Goal: Information Seeking & Learning: Learn about a topic

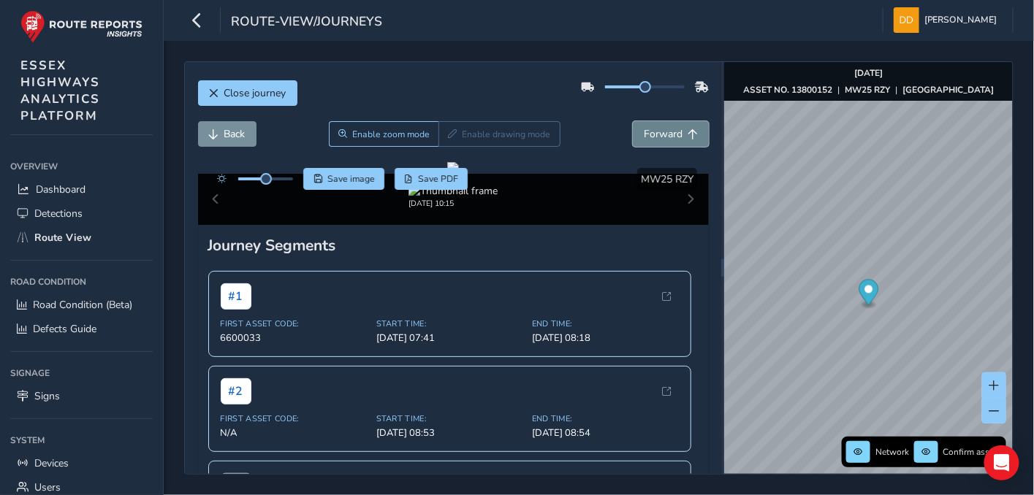
click at [655, 137] on span "Forward" at bounding box center [663, 134] width 39 height 14
click at [647, 132] on span "Forward" at bounding box center [663, 134] width 39 height 14
click at [646, 132] on span "Forward" at bounding box center [663, 134] width 39 height 14
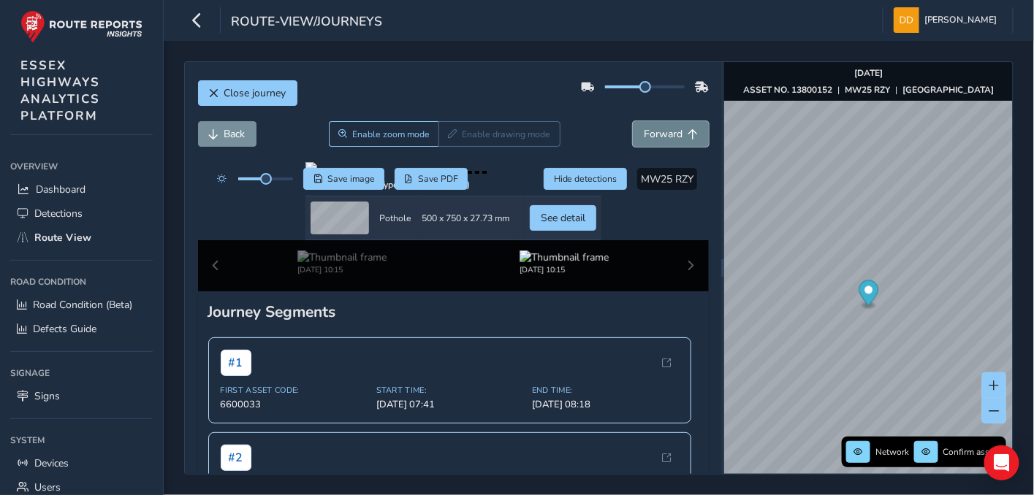
click at [646, 132] on span "Forward" at bounding box center [663, 134] width 39 height 14
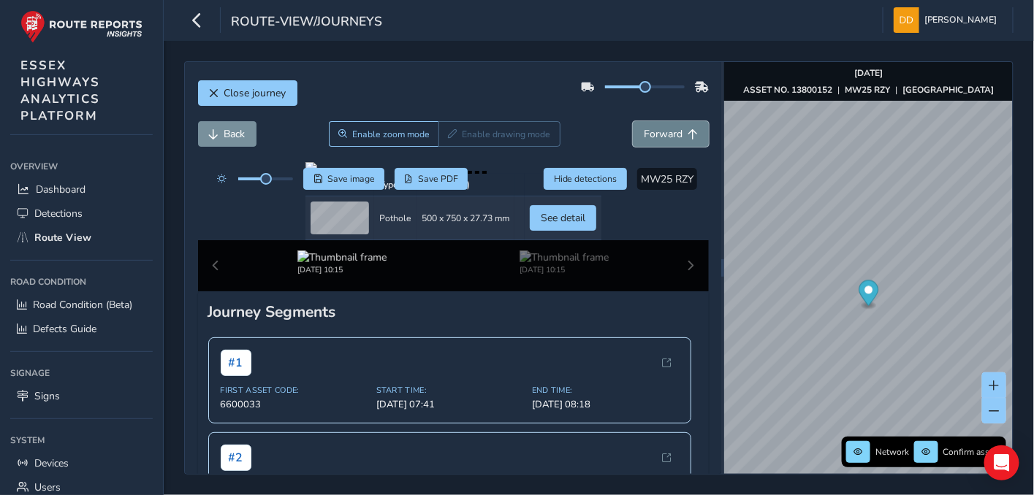
click at [646, 132] on span "Forward" at bounding box center [663, 134] width 39 height 14
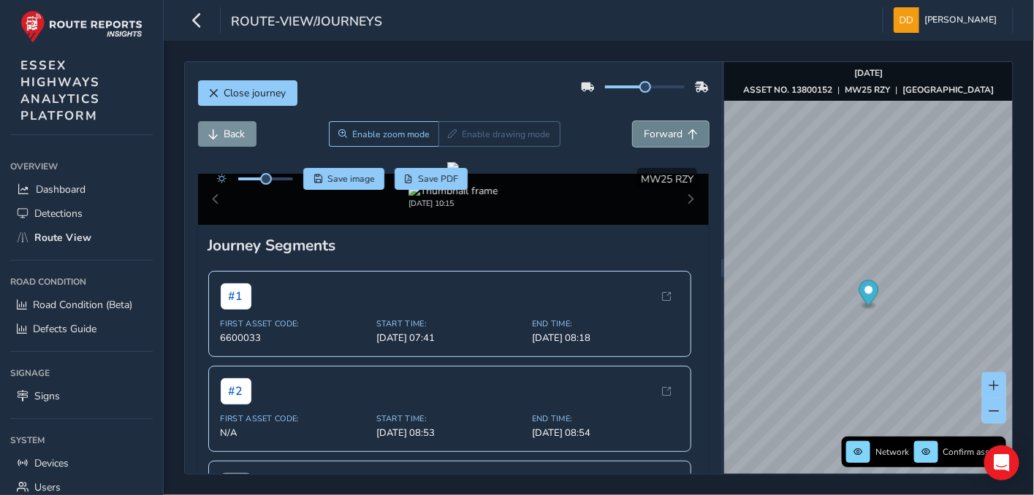
click at [654, 134] on span "Forward" at bounding box center [663, 134] width 39 height 14
click at [996, 413] on span at bounding box center [994, 411] width 10 height 10
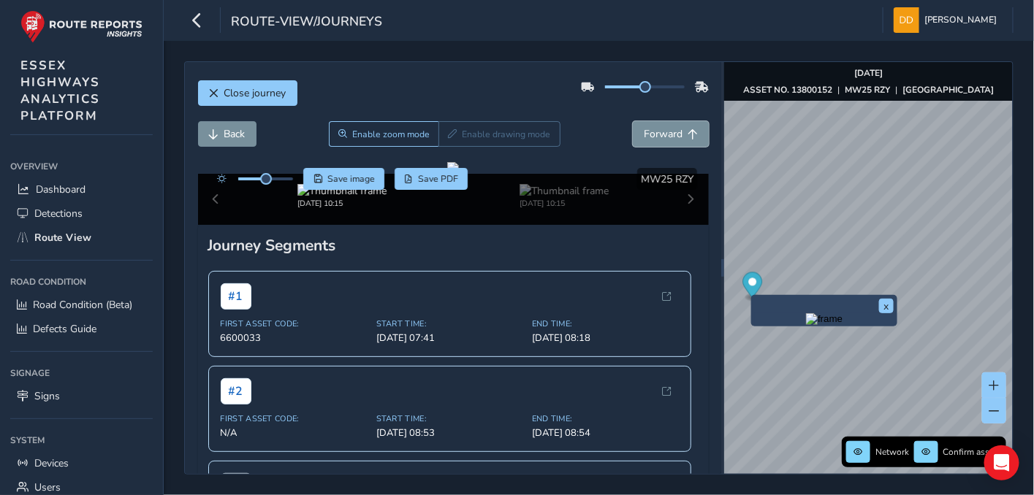
click at [644, 137] on span "Forward" at bounding box center [663, 134] width 39 height 14
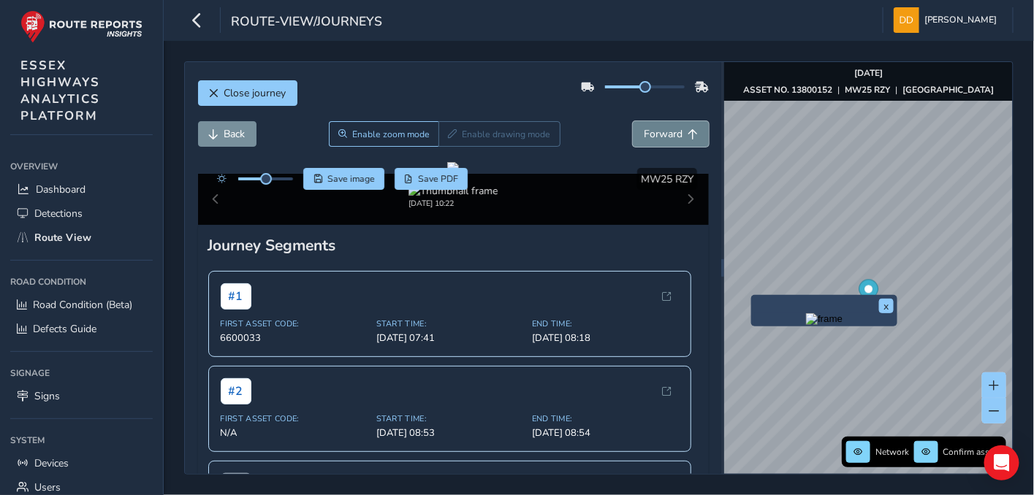
click at [652, 137] on span "Forward" at bounding box center [663, 134] width 39 height 14
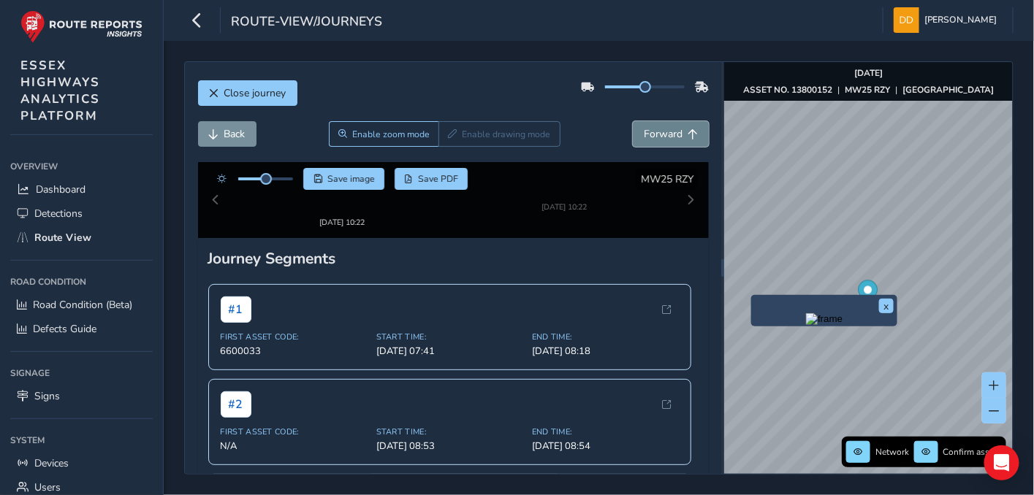
click at [652, 137] on span "Forward" at bounding box center [663, 134] width 39 height 14
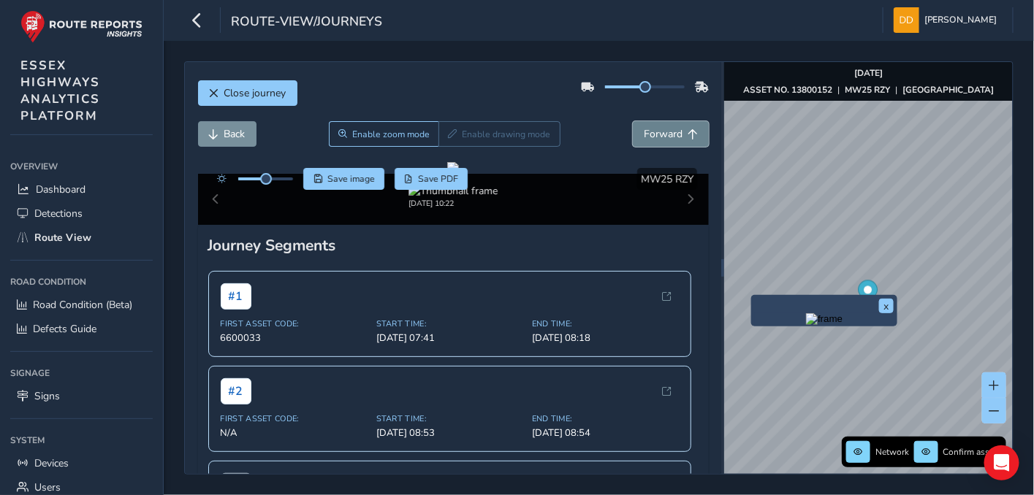
click at [652, 137] on span "Forward" at bounding box center [663, 134] width 39 height 14
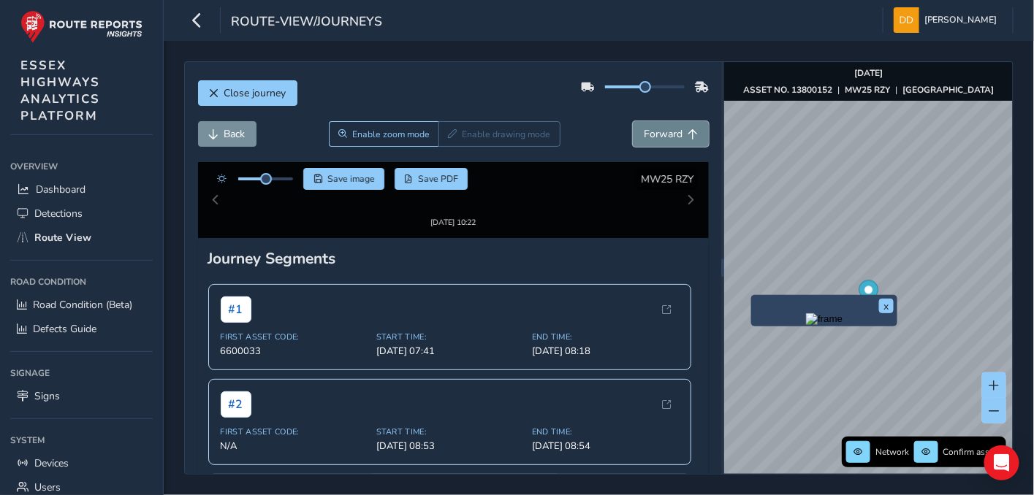
click at [652, 137] on span "Forward" at bounding box center [663, 134] width 39 height 14
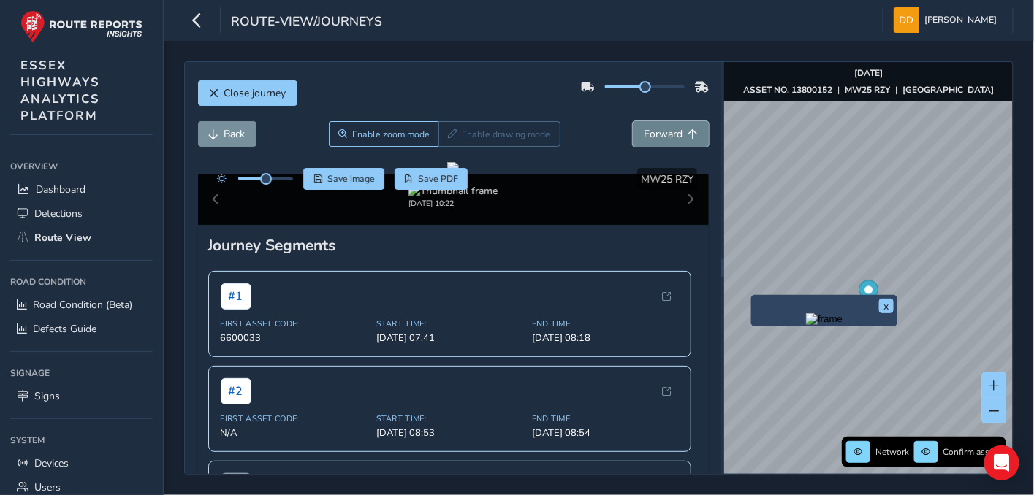
click at [652, 137] on span "Forward" at bounding box center [663, 134] width 39 height 14
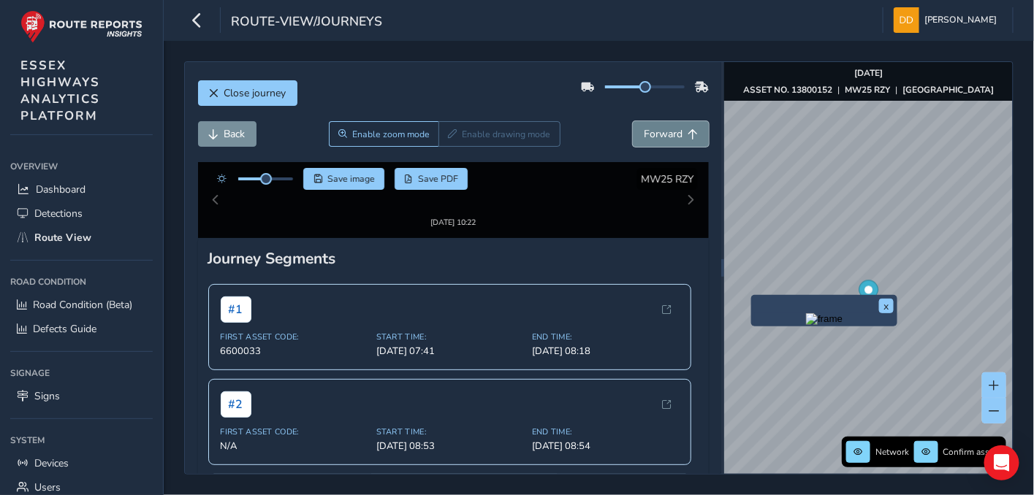
click at [652, 137] on span "Forward" at bounding box center [663, 134] width 39 height 14
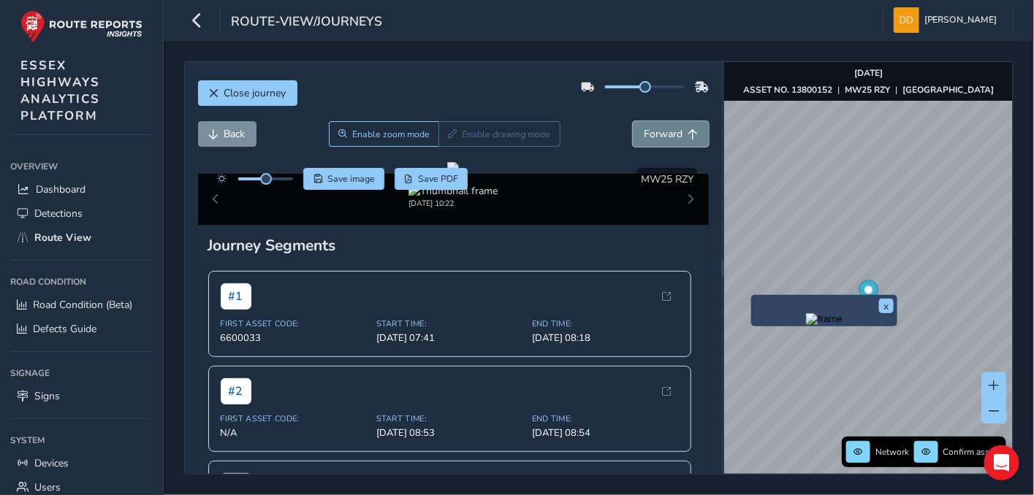
click at [652, 137] on span "Forward" at bounding box center [663, 134] width 39 height 14
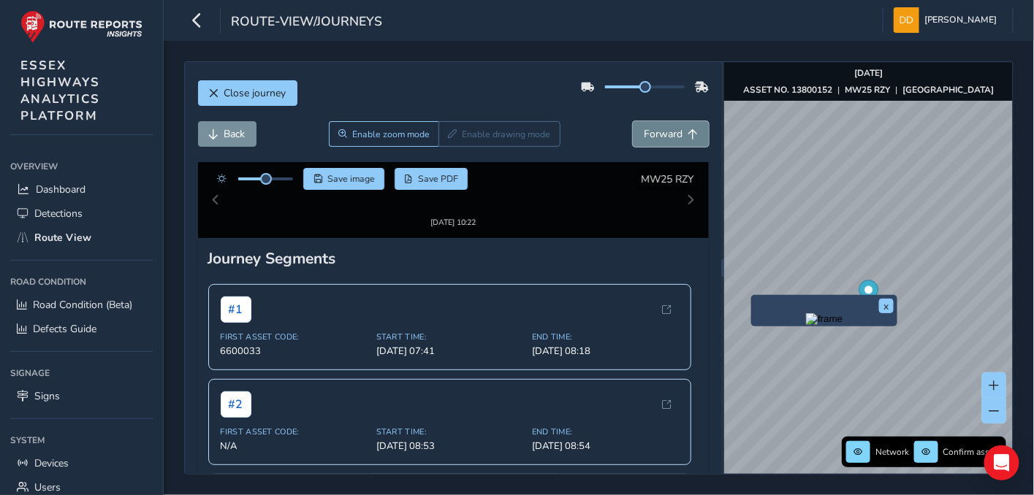
click at [652, 137] on span "Forward" at bounding box center [663, 134] width 39 height 14
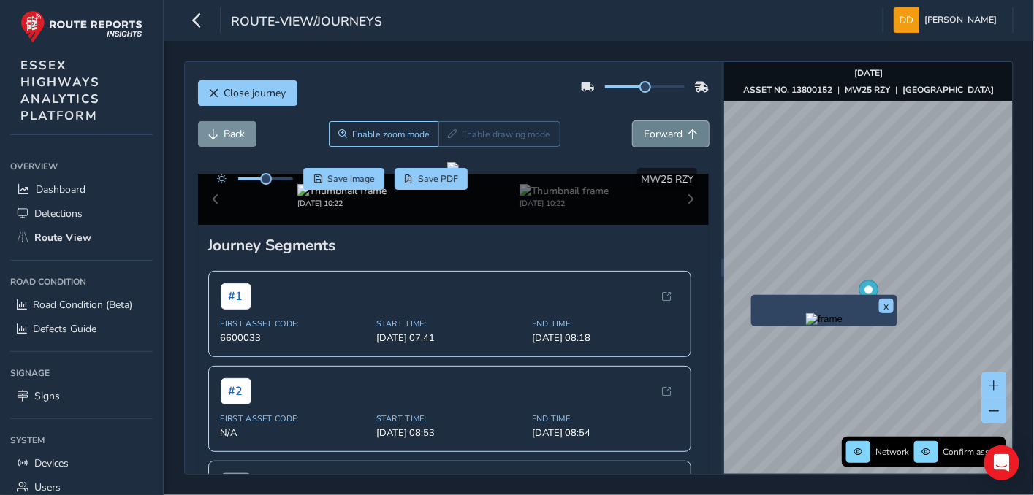
click at [652, 137] on span "Forward" at bounding box center [663, 134] width 39 height 14
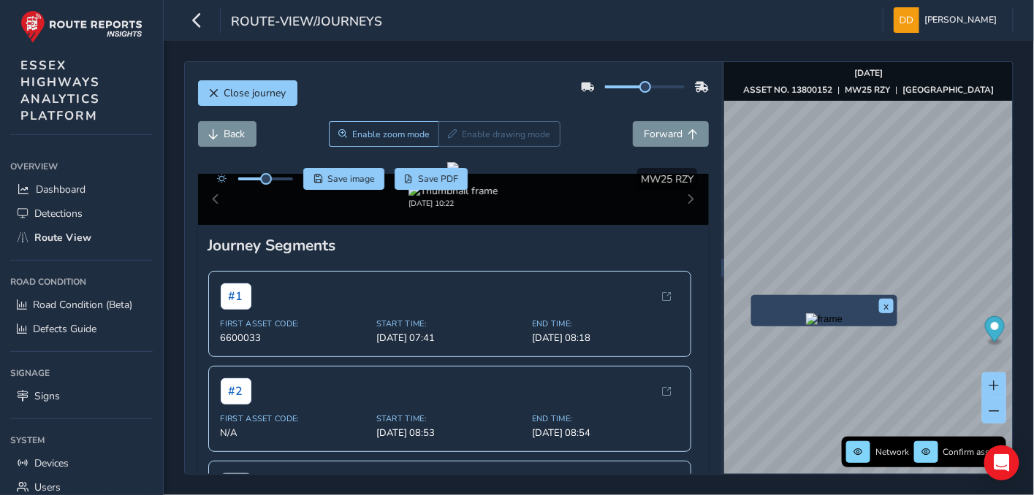
click at [1033, 223] on html "route-view/journeys [PERSON_NAME] Colour Scheme: Dark Dim Light Logout Close jo…" at bounding box center [517, 247] width 1034 height 495
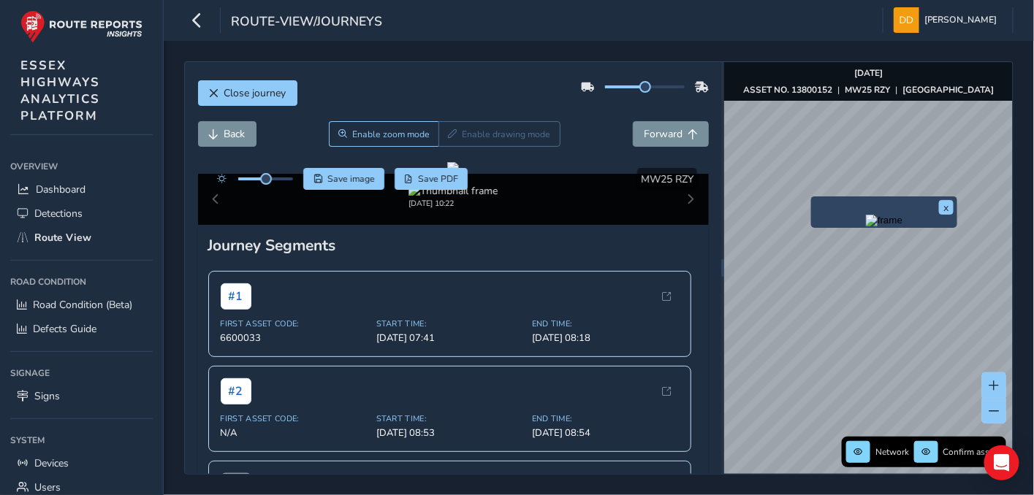
click at [813, 198] on div "x" at bounding box center [884, 211] width 146 height 31
click at [813, 200] on div "x" at bounding box center [884, 211] width 146 height 31
click at [877, 226] on img "Preview frame" at bounding box center [884, 221] width 37 height 12
click at [660, 146] on div "Back Enable zoom mode Enable drawing mode Forward" at bounding box center [453, 141] width 511 height 41
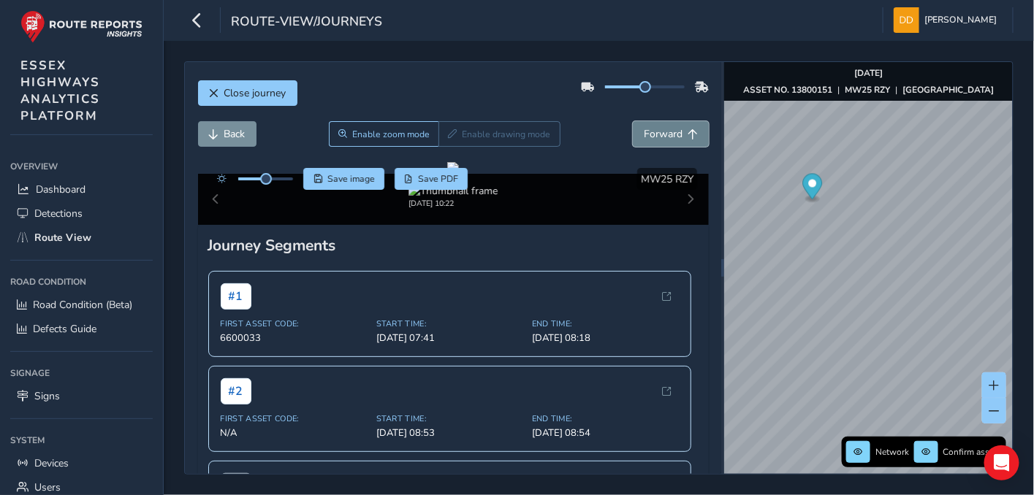
click at [671, 131] on span "Forward" at bounding box center [663, 134] width 39 height 14
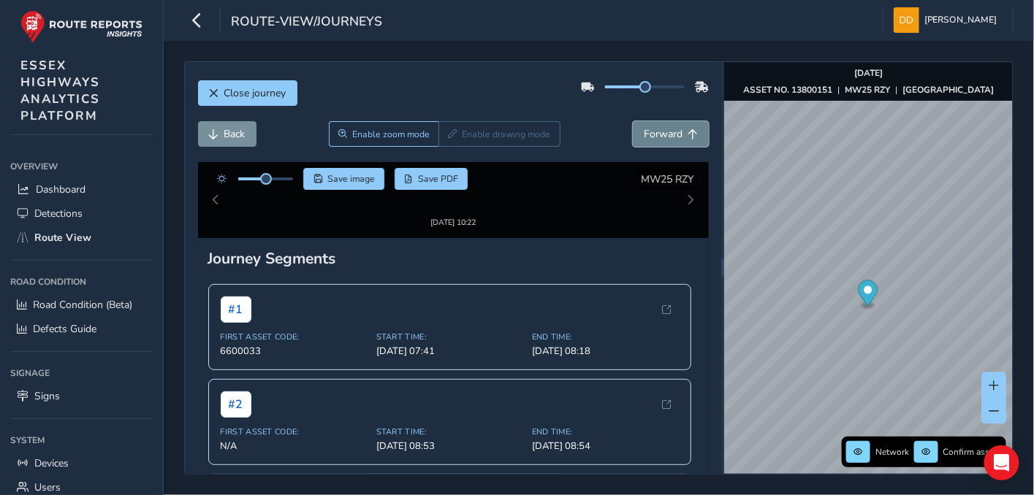
click at [672, 129] on button "Forward" at bounding box center [671, 134] width 76 height 26
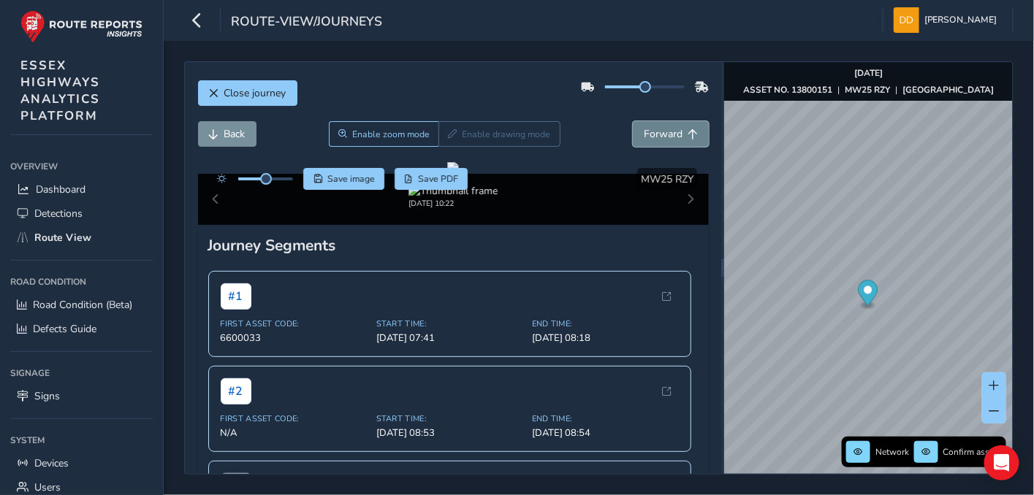
click at [672, 129] on button "Forward" at bounding box center [671, 134] width 76 height 26
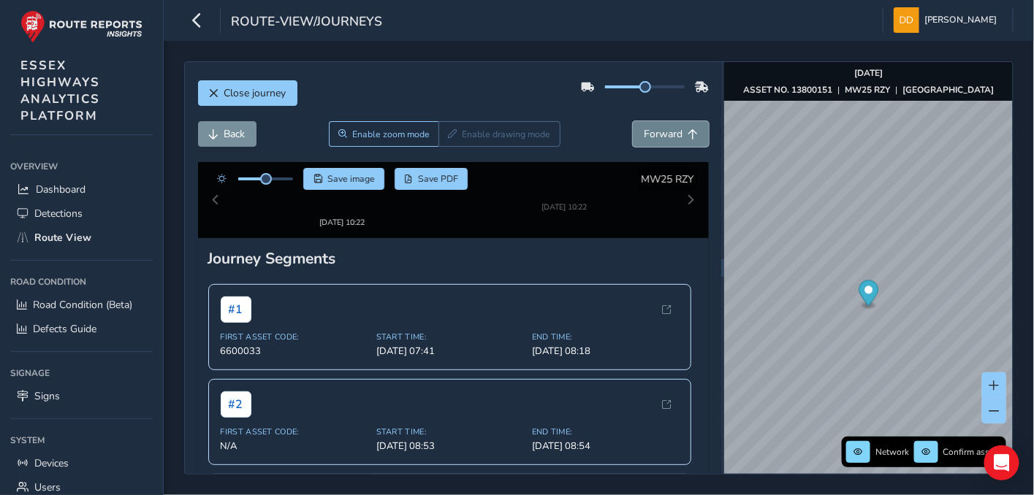
click at [672, 129] on button "Forward" at bounding box center [671, 134] width 76 height 26
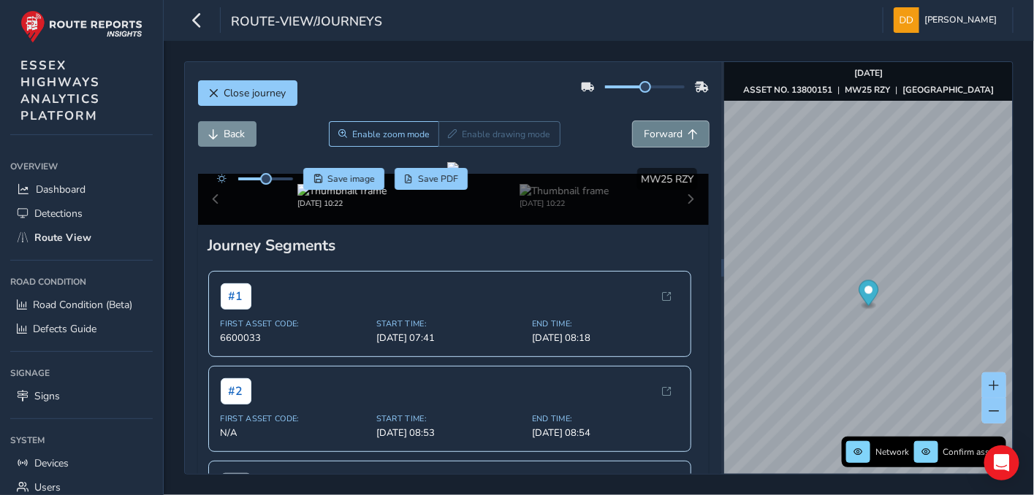
click at [672, 129] on button "Forward" at bounding box center [671, 134] width 76 height 26
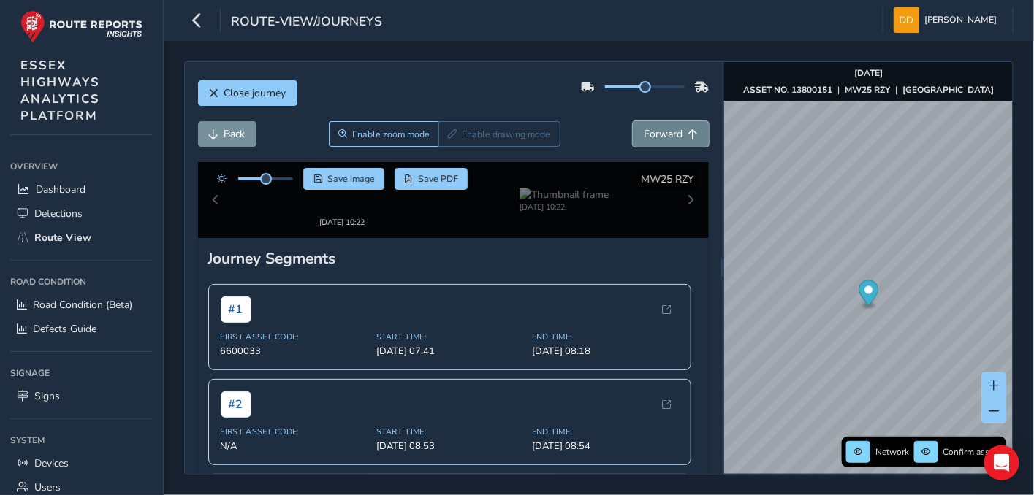
click at [672, 129] on button "Forward" at bounding box center [671, 134] width 76 height 26
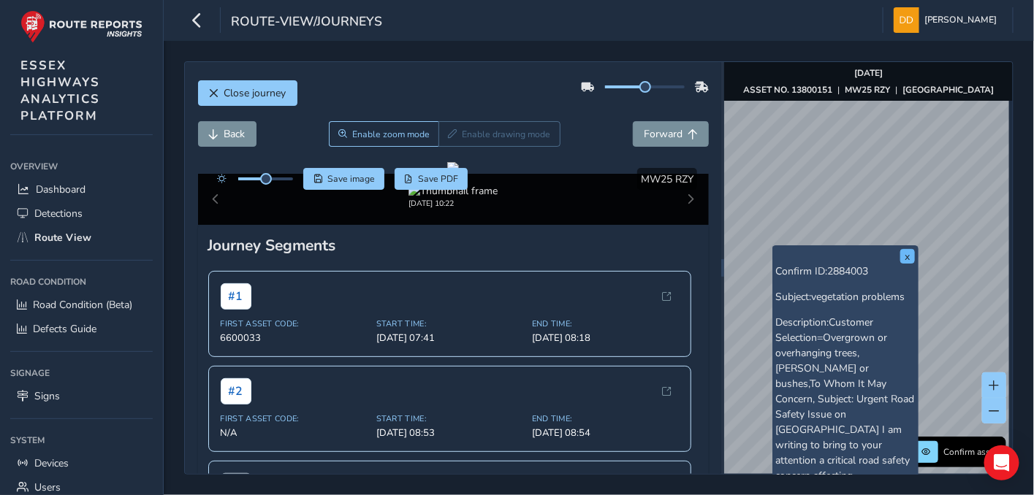
drag, startPoint x: 904, startPoint y: 299, endPoint x: 906, endPoint y: 252, distance: 47.5
click at [901, 294] on span "vegetation problems" at bounding box center [858, 297] width 93 height 14
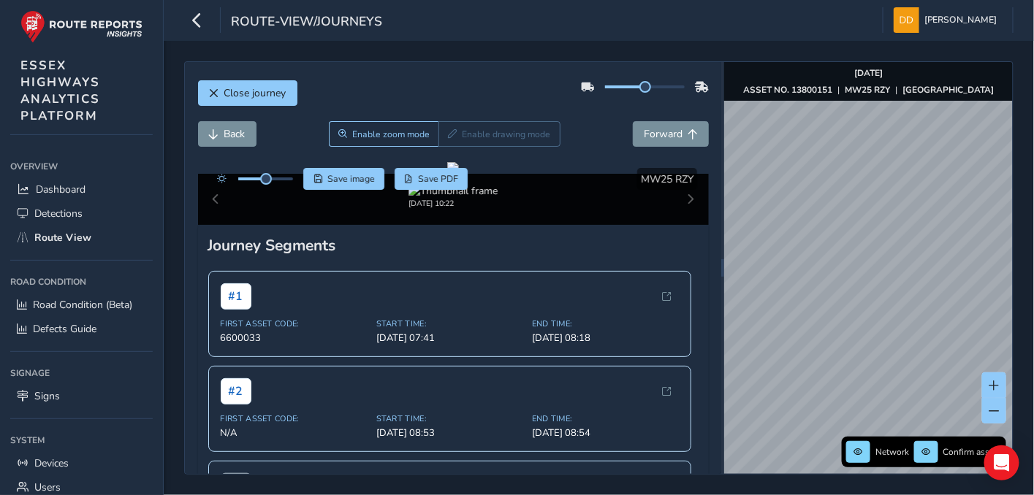
click at [787, 96] on div "Network Confirm assets [DATE] ASSET NO. 13800151 | MW25 RZY | [GEOGRAPHIC_DATA]" at bounding box center [868, 268] width 289 height 412
click at [709, 313] on div "Close journey Back Enable zoom mode Enable drawing mode Forward Click and Drag …" at bounding box center [598, 267] width 829 height 413
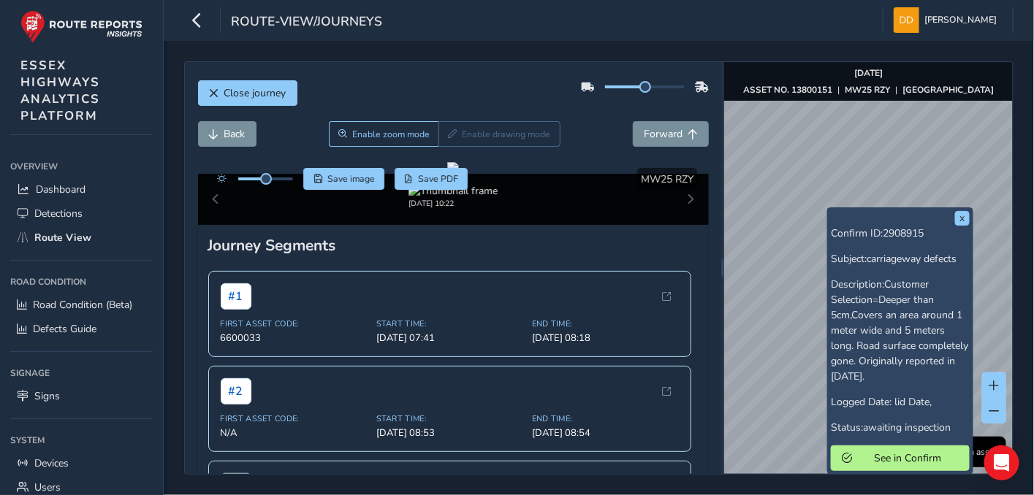
click at [828, 210] on div "x Confirm ID: 2908915 Subject: carriageway defects Description: Customer Select…" at bounding box center [900, 340] width 146 height 267
click at [966, 213] on button "x" at bounding box center [962, 218] width 15 height 15
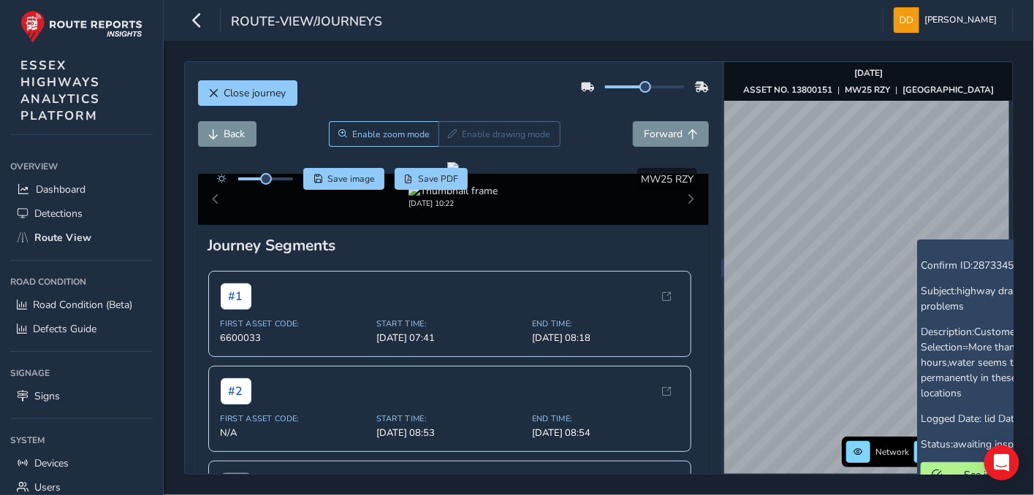
click at [921, 241] on div "x Confirm ID: 2873345 Subject: highway drainage problems Description: Customer …" at bounding box center [990, 366] width 146 height 252
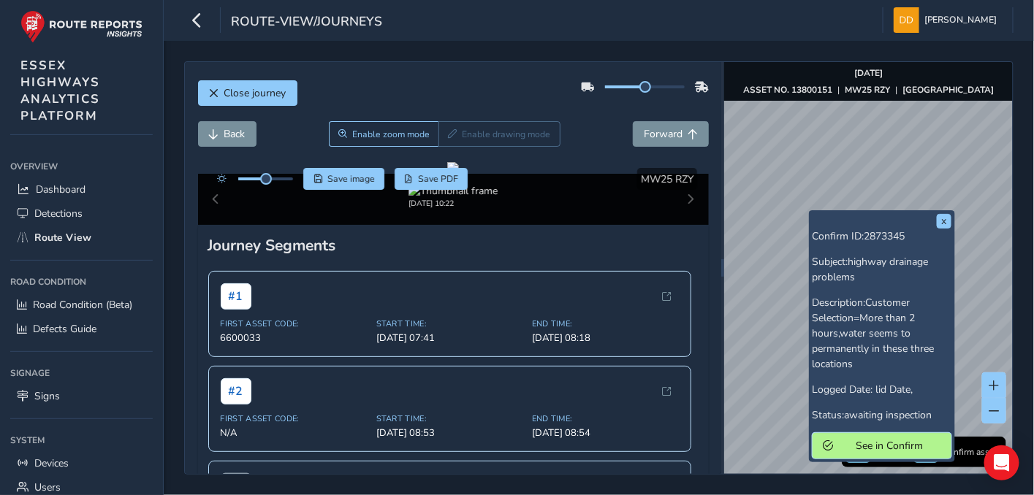
click at [873, 446] on span "See in Confirm" at bounding box center [890, 446] width 102 height 14
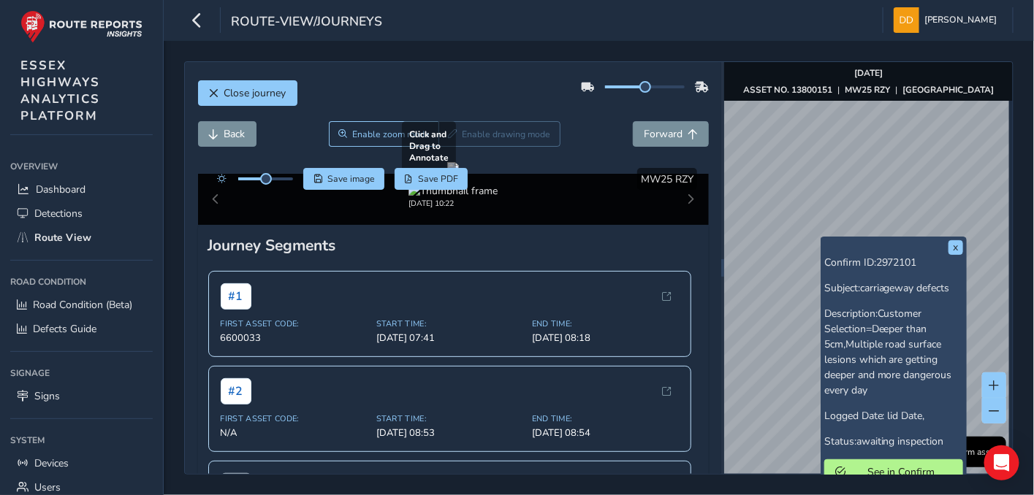
click at [825, 240] on div "x Confirm ID: 2972101 Subject: carriageway defects Description: Customer Select…" at bounding box center [893, 362] width 139 height 245
click at [953, 243] on button "x" at bounding box center [955, 247] width 15 height 15
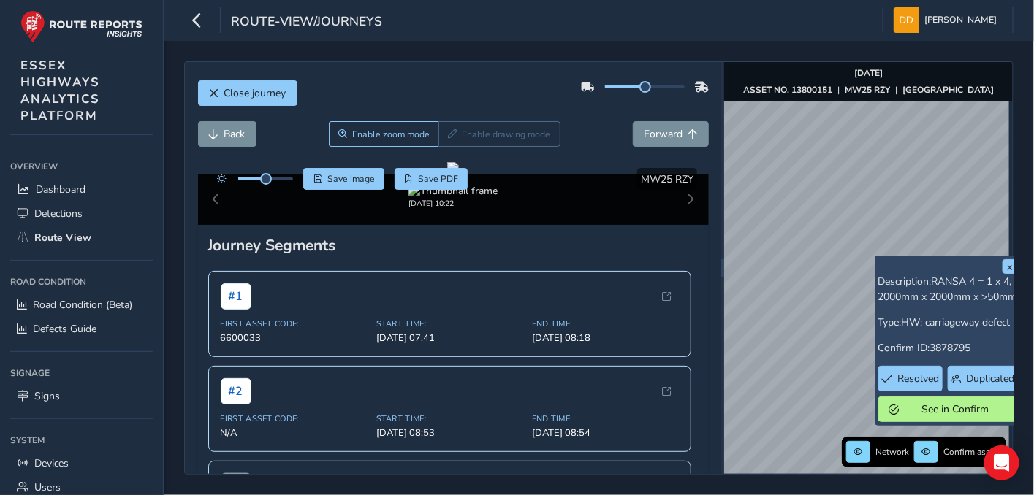
click at [893, 294] on div "x Description: RANSA 4 = 1 x 4, 2000mm x 2000mm x >50mm Type: HW: carriageway d…" at bounding box center [868, 268] width 289 height 412
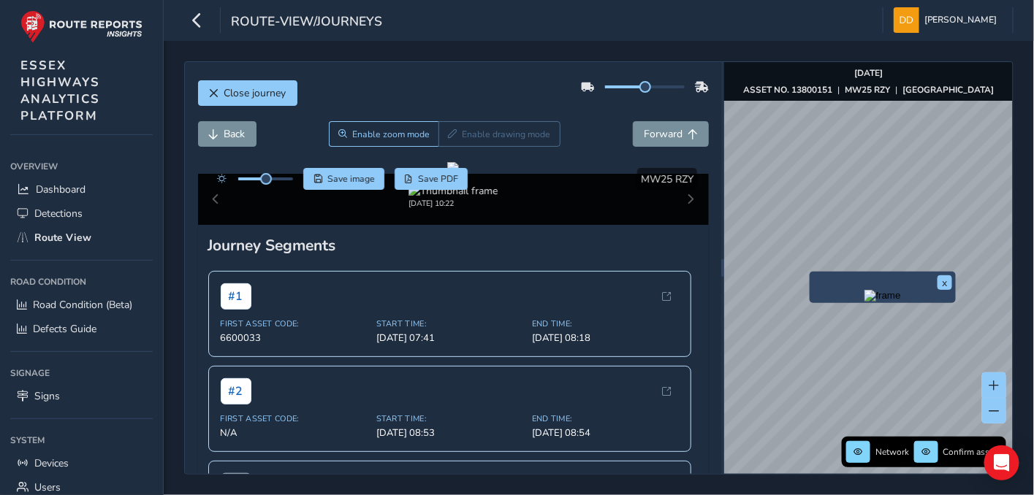
click at [809, 273] on div "x" at bounding box center [882, 287] width 146 height 31
click at [864, 302] on img "Preview frame" at bounding box center [882, 296] width 37 height 12
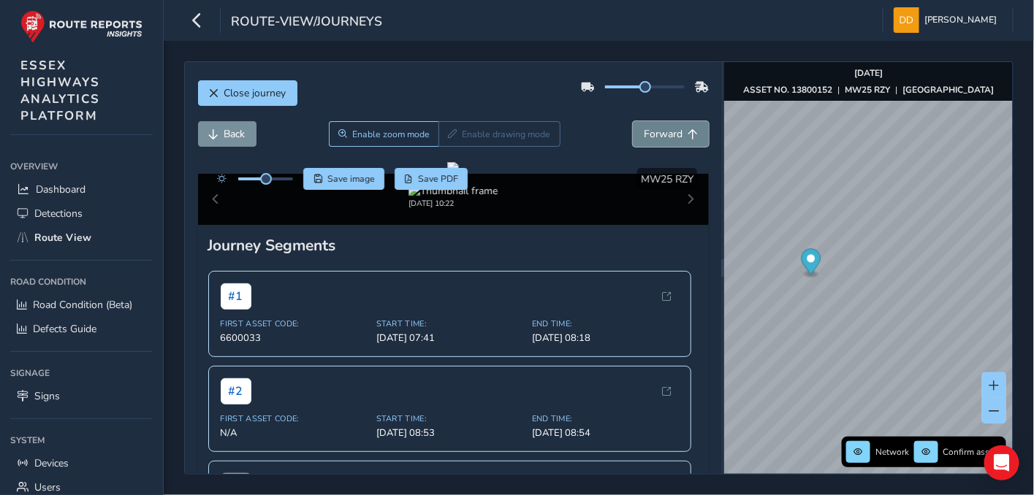
click at [665, 131] on span "Forward" at bounding box center [663, 134] width 39 height 14
click at [224, 129] on span "Back" at bounding box center [234, 134] width 21 height 14
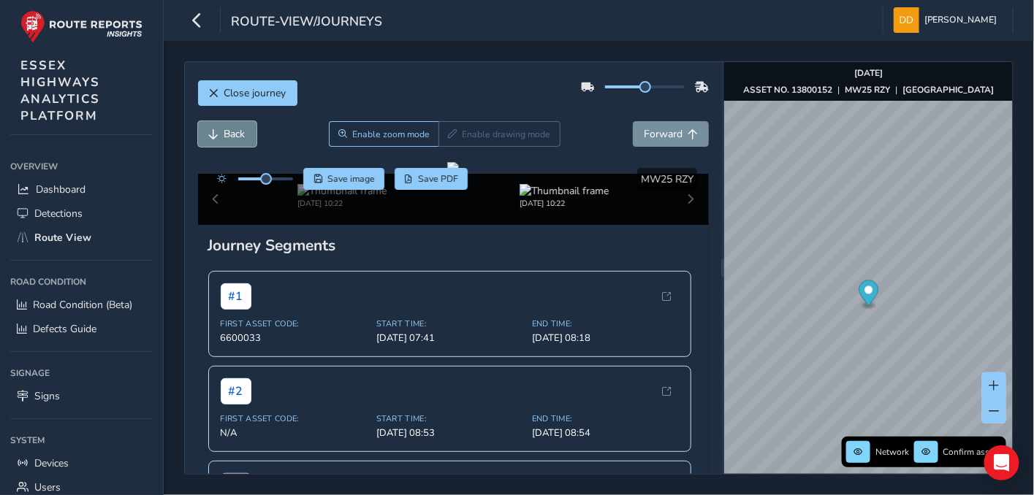
click at [224, 129] on span "Back" at bounding box center [234, 134] width 21 height 14
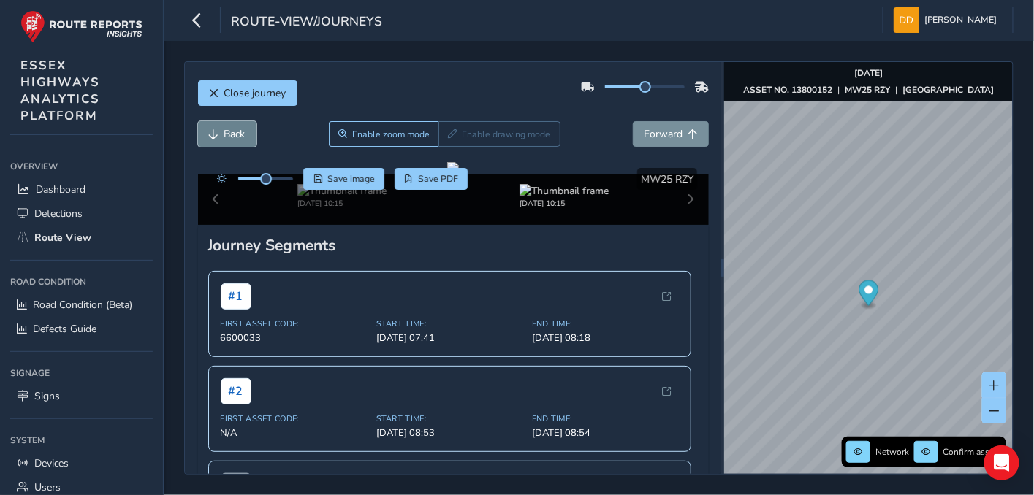
click at [224, 129] on span "Back" at bounding box center [234, 134] width 21 height 14
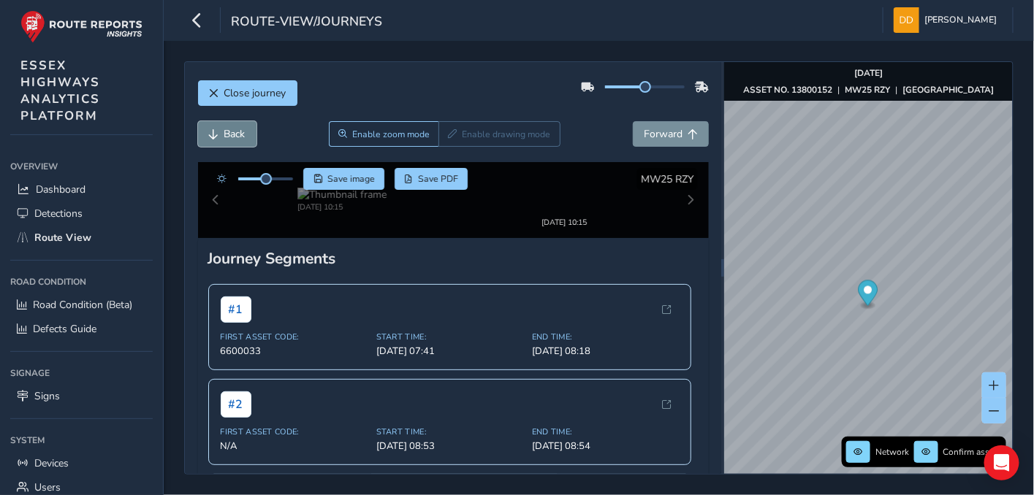
click at [224, 129] on span "Back" at bounding box center [234, 134] width 21 height 14
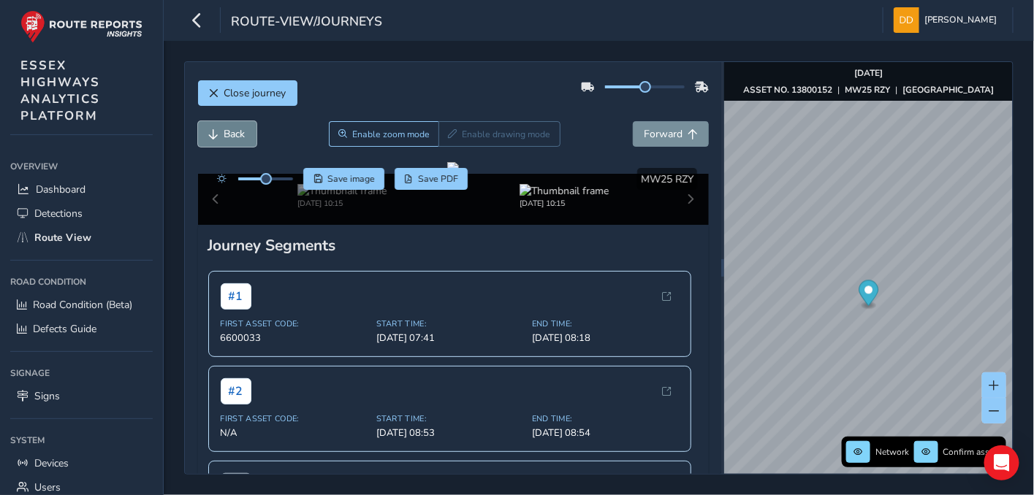
click at [224, 129] on span "Back" at bounding box center [234, 134] width 21 height 14
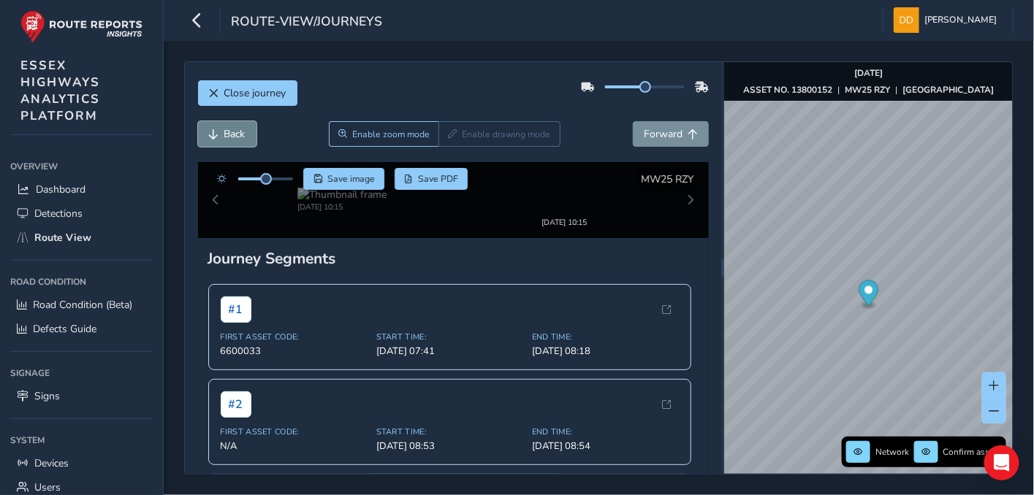
click at [224, 129] on span "Back" at bounding box center [234, 134] width 21 height 14
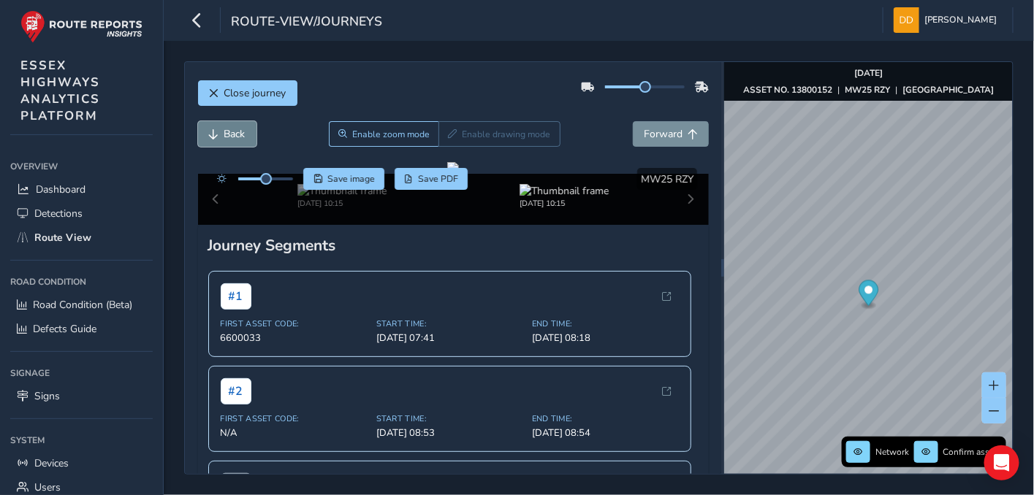
click at [224, 129] on span "Back" at bounding box center [234, 134] width 21 height 14
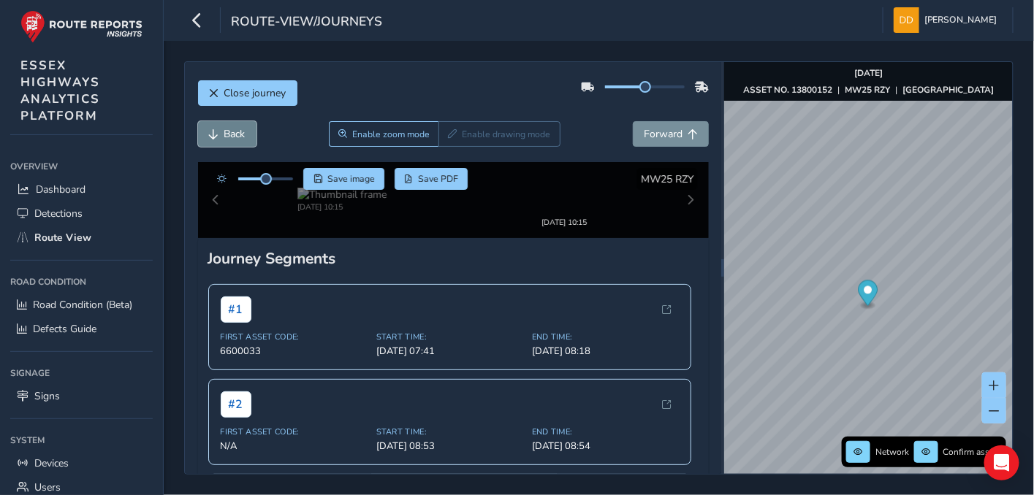
click at [224, 129] on span "Back" at bounding box center [234, 134] width 21 height 14
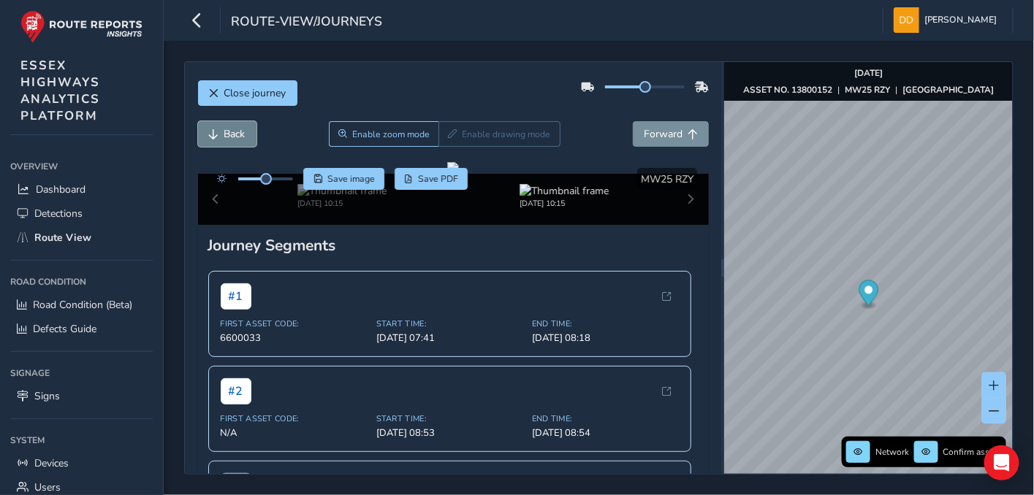
click at [224, 129] on span "Back" at bounding box center [234, 134] width 21 height 14
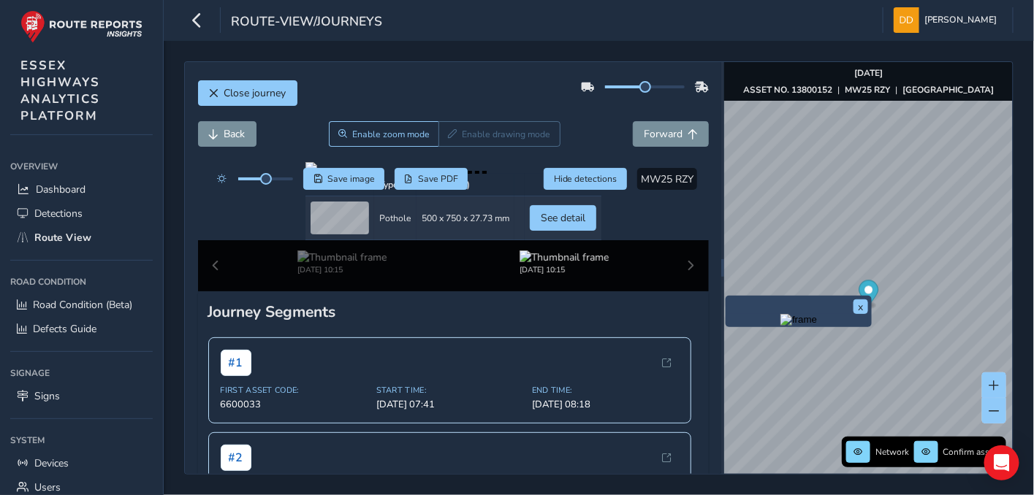
click at [239, 147] on div "Back Enable zoom mode Enable drawing mode Forward" at bounding box center [453, 141] width 511 height 41
click at [236, 136] on span "Back" at bounding box center [234, 134] width 21 height 14
click at [237, 135] on span "Back" at bounding box center [234, 134] width 21 height 14
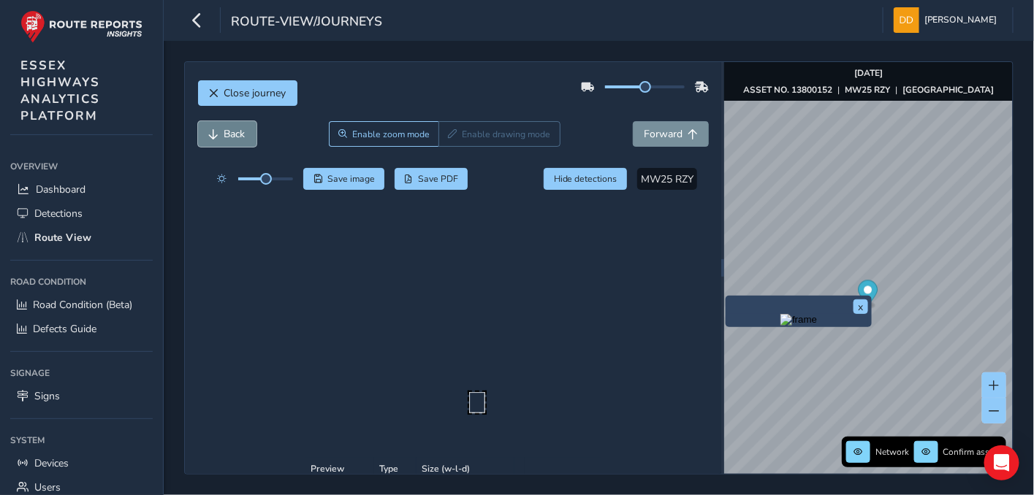
click at [237, 135] on span "Back" at bounding box center [234, 134] width 21 height 14
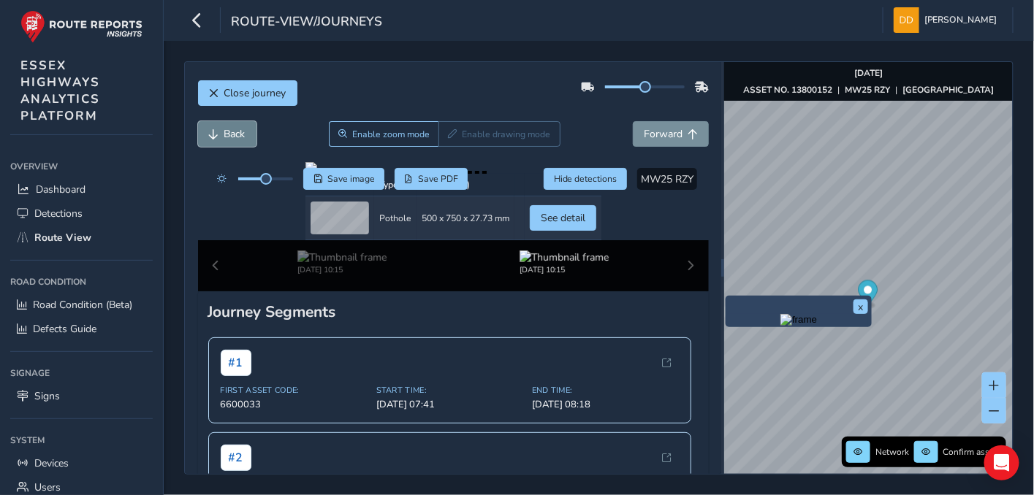
click at [237, 135] on span "Back" at bounding box center [234, 134] width 21 height 14
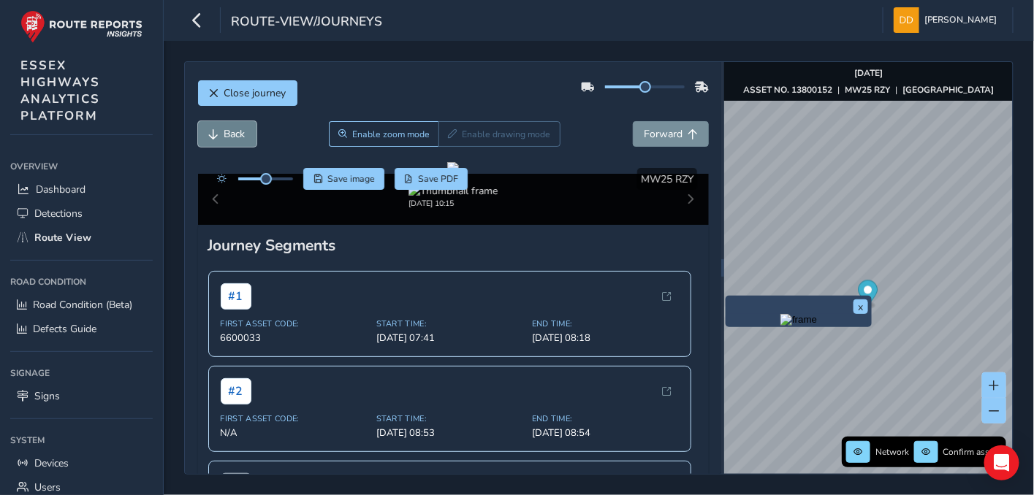
click at [237, 135] on span "Back" at bounding box center [234, 134] width 21 height 14
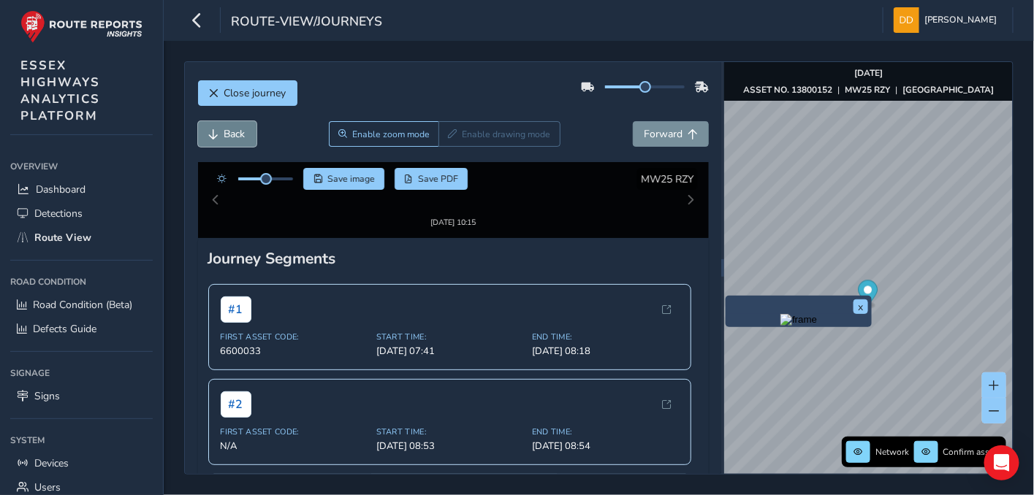
click at [237, 135] on span "Back" at bounding box center [234, 134] width 21 height 14
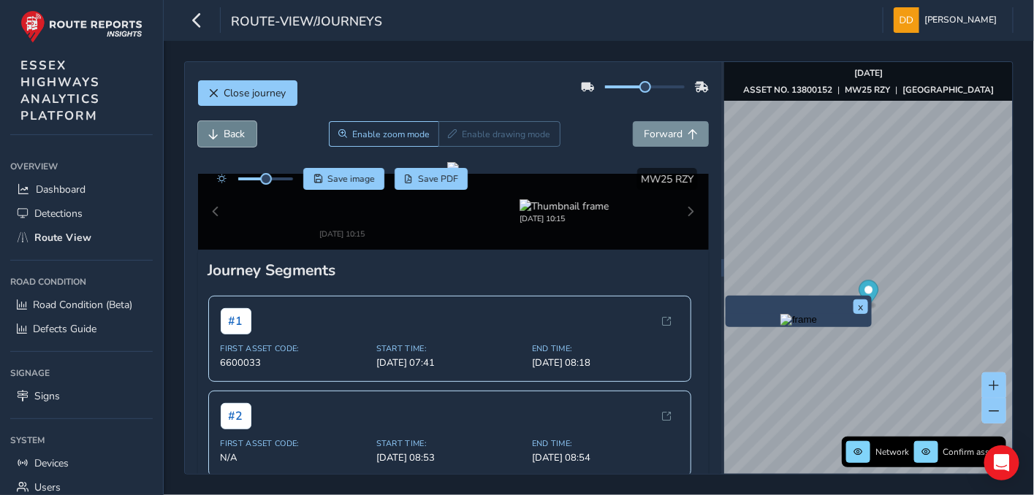
click at [237, 135] on span "Back" at bounding box center [234, 134] width 21 height 14
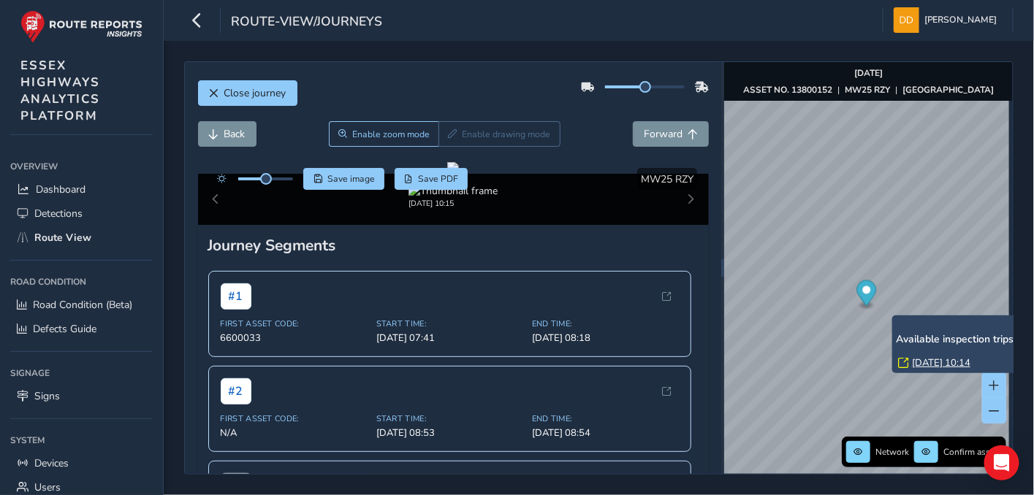
click at [917, 363] on link "[DATE] 10:14" at bounding box center [941, 362] width 58 height 13
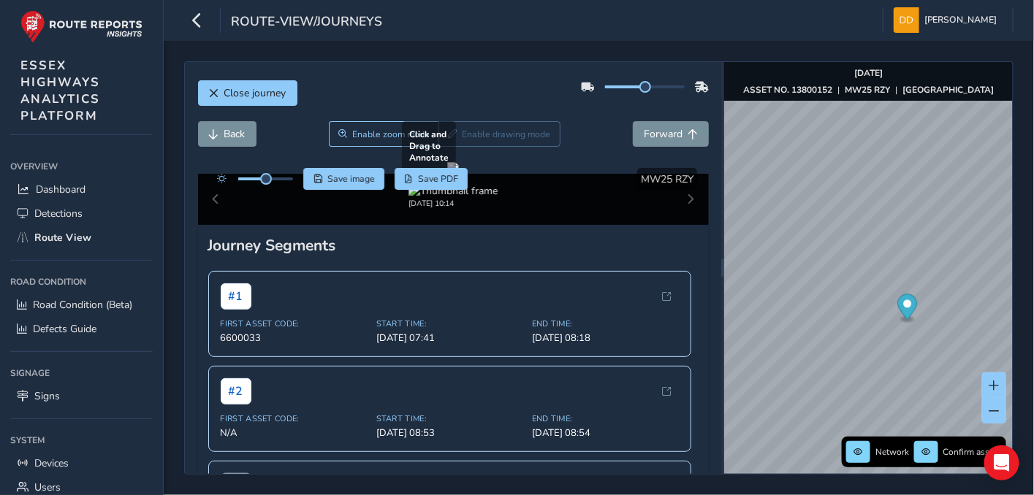
click at [459, 174] on div at bounding box center [453, 168] width 12 height 12
click at [233, 140] on span "Back" at bounding box center [234, 134] width 21 height 14
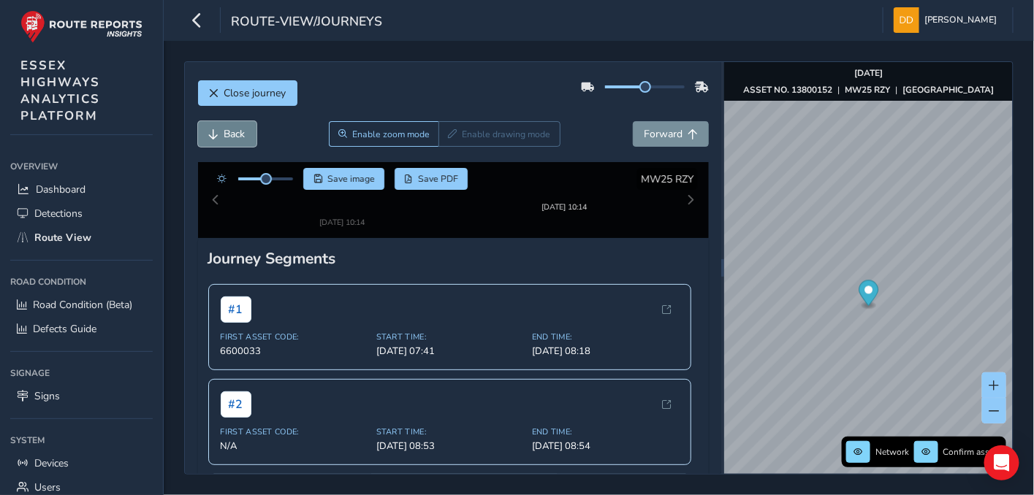
click at [233, 139] on span "Back" at bounding box center [234, 134] width 21 height 14
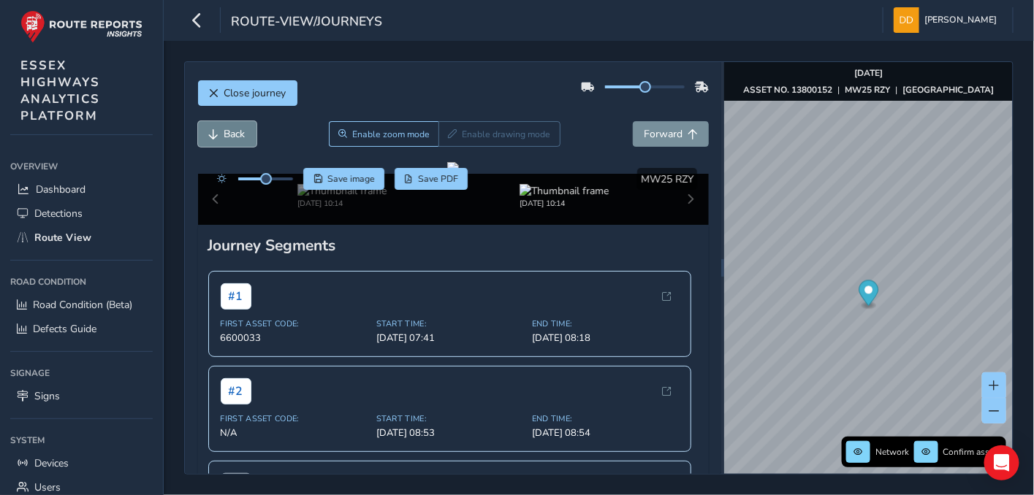
click at [233, 139] on span "Back" at bounding box center [234, 134] width 21 height 14
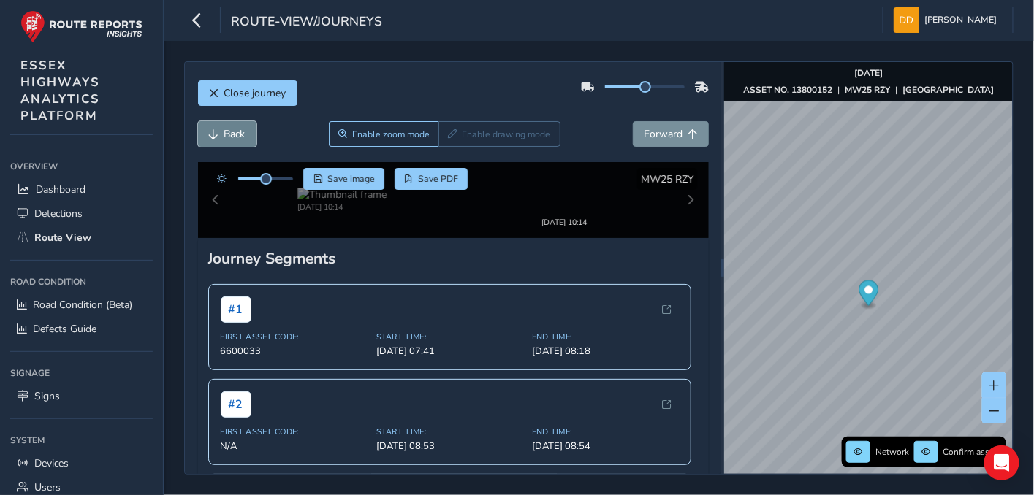
click at [233, 139] on span "Back" at bounding box center [234, 134] width 21 height 14
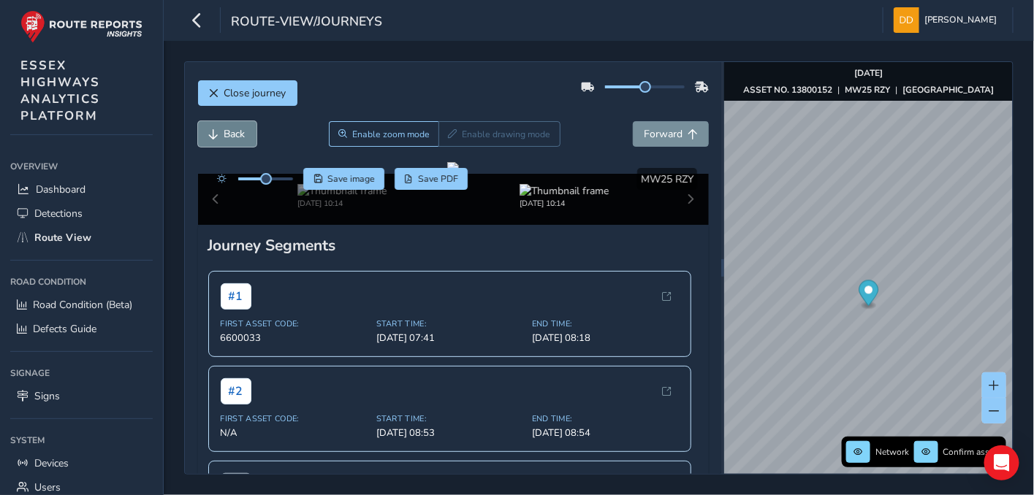
click at [233, 139] on span "Back" at bounding box center [234, 134] width 21 height 14
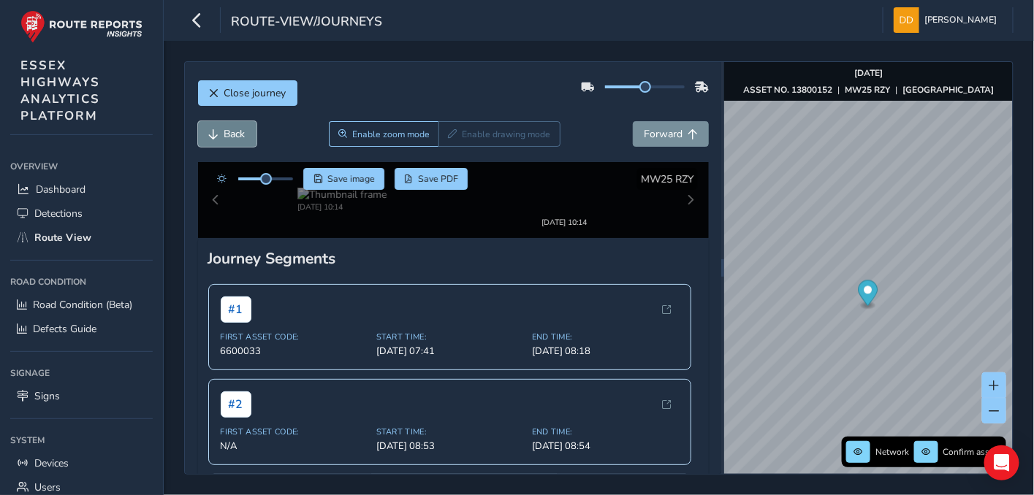
click at [233, 139] on span "Back" at bounding box center [234, 134] width 21 height 14
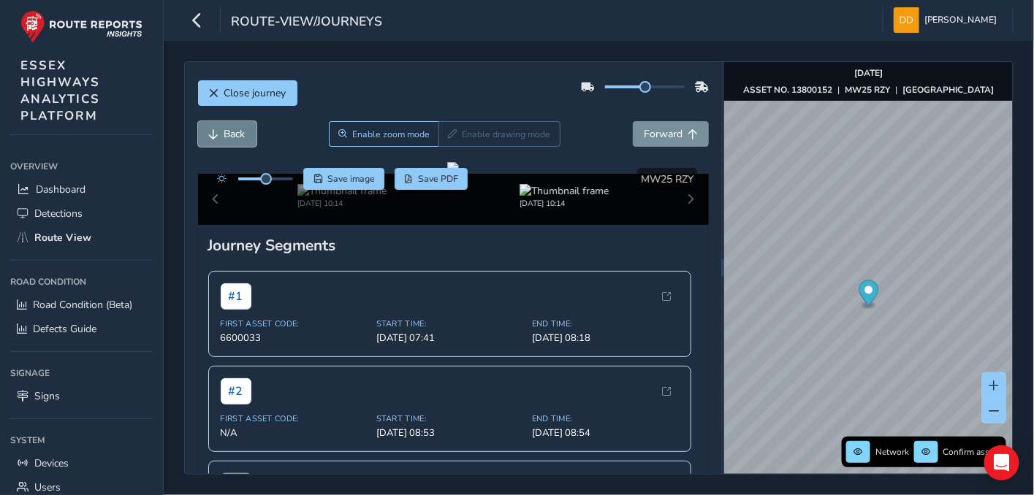
click at [233, 139] on span "Back" at bounding box center [234, 134] width 21 height 14
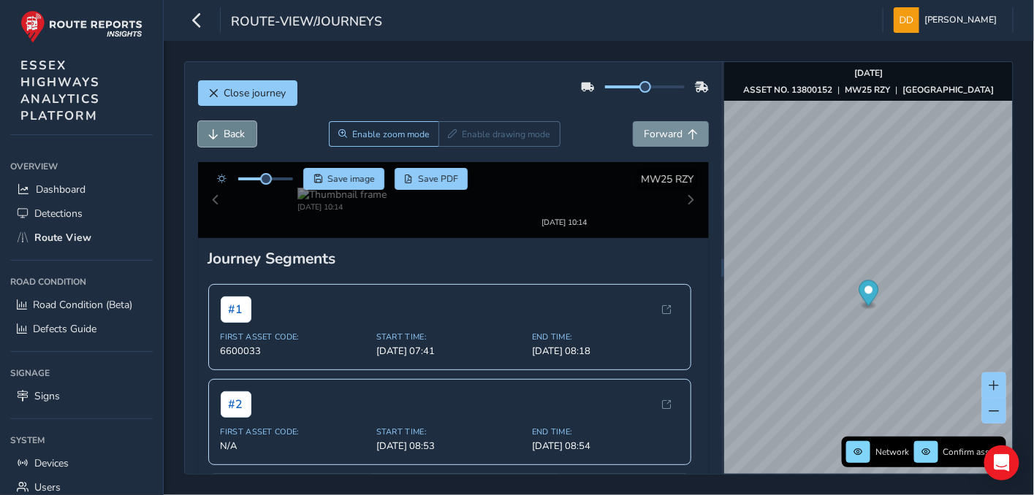
click at [233, 139] on span "Back" at bounding box center [234, 134] width 21 height 14
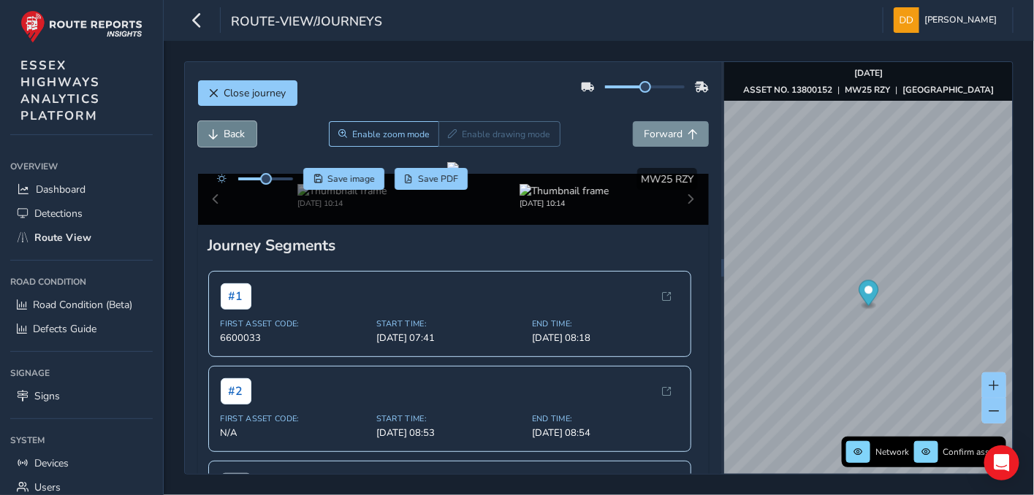
click at [233, 139] on span "Back" at bounding box center [234, 134] width 21 height 14
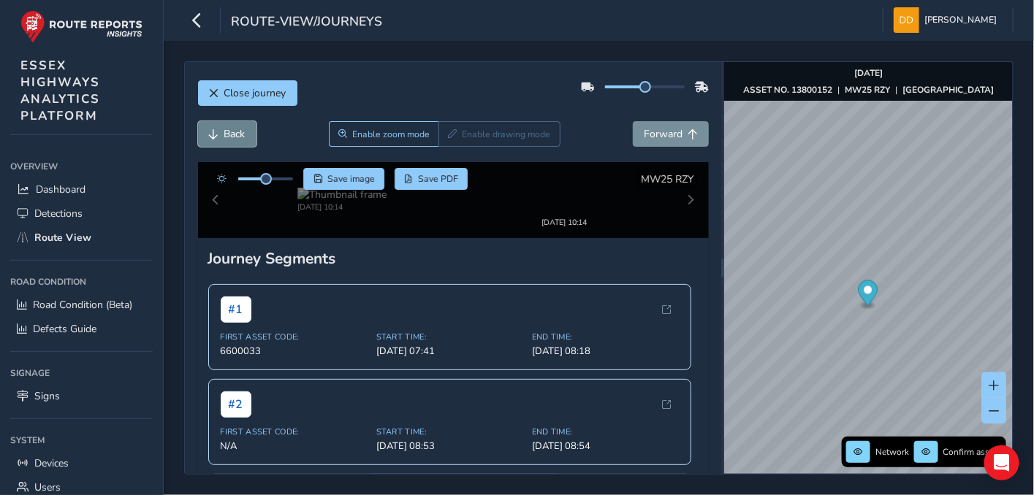
click at [234, 139] on span "Back" at bounding box center [234, 134] width 21 height 14
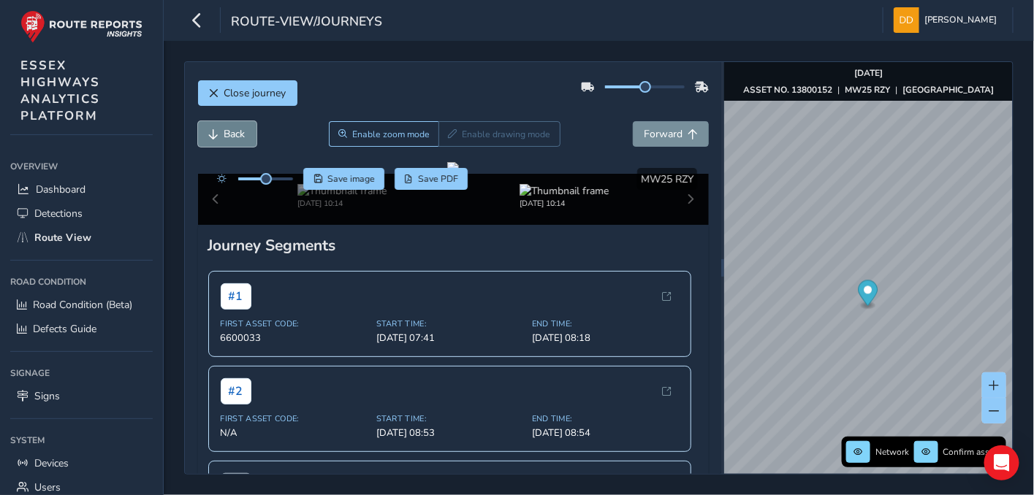
click at [234, 139] on span "Back" at bounding box center [234, 134] width 21 height 14
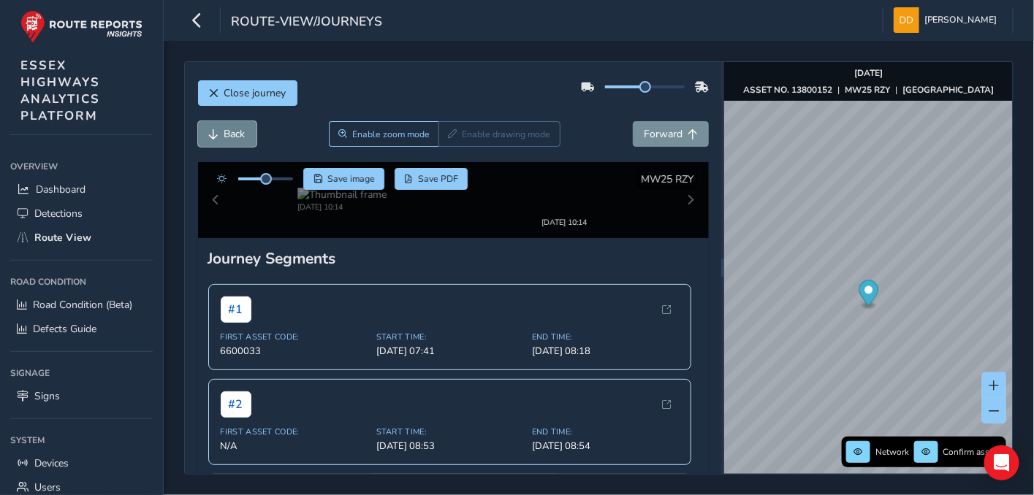
click at [234, 139] on span "Back" at bounding box center [234, 134] width 21 height 14
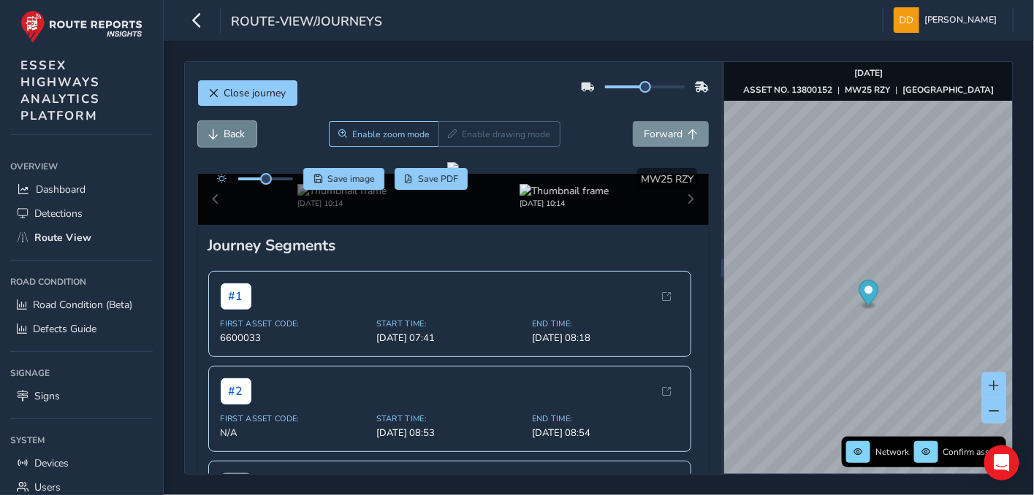
click at [234, 139] on span "Back" at bounding box center [234, 134] width 21 height 14
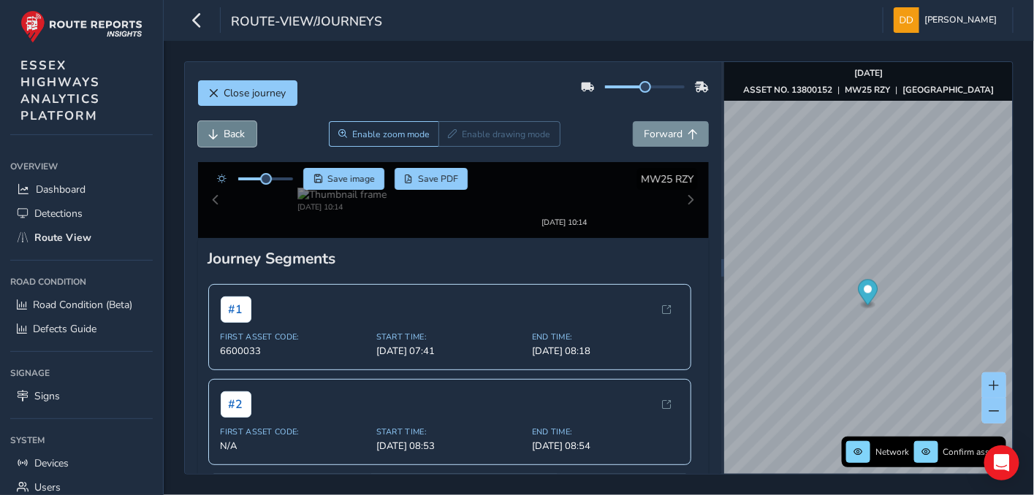
click at [234, 139] on span "Back" at bounding box center [234, 134] width 21 height 14
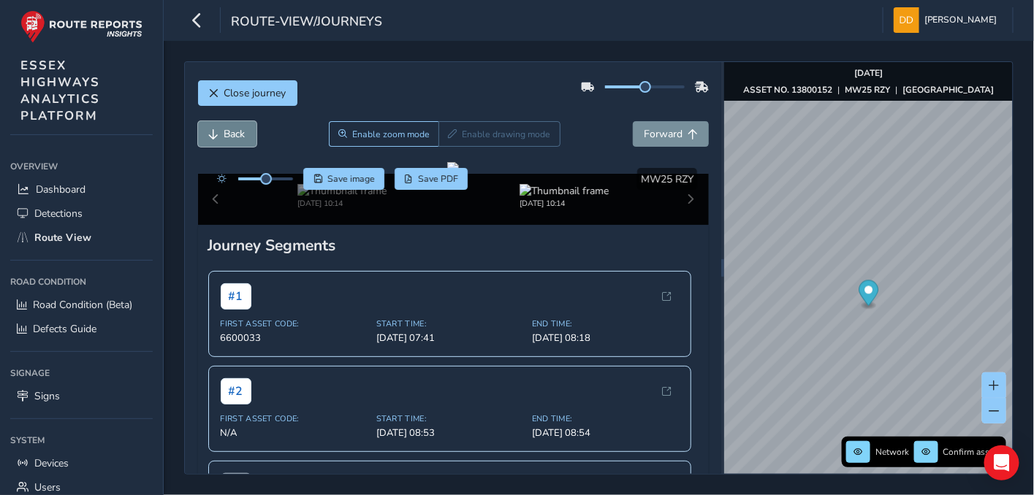
click at [234, 139] on span "Back" at bounding box center [234, 134] width 21 height 14
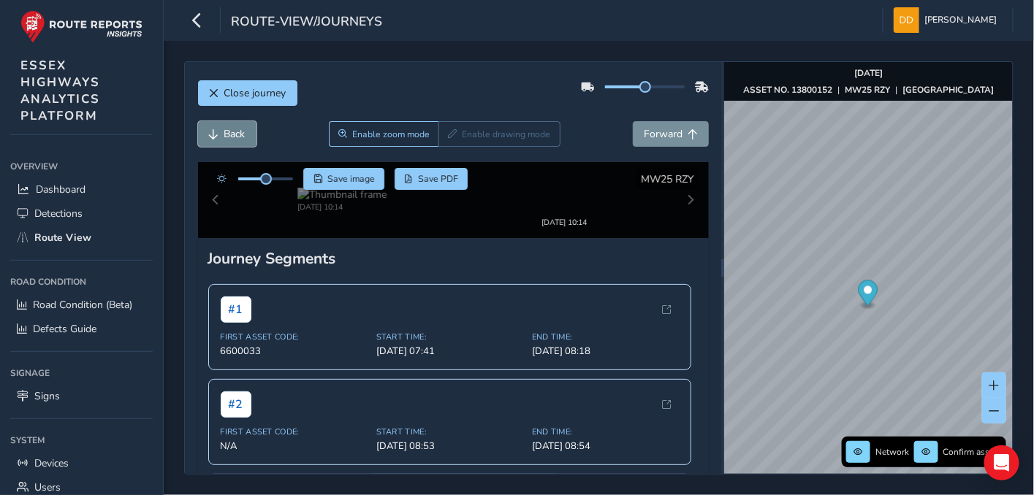
click at [234, 139] on span "Back" at bounding box center [234, 134] width 21 height 14
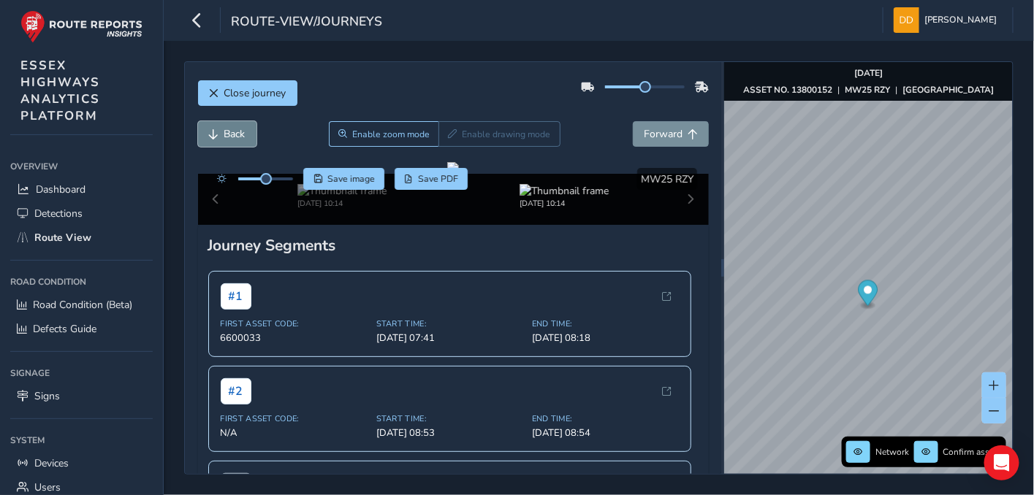
click at [234, 139] on span "Back" at bounding box center [234, 134] width 21 height 14
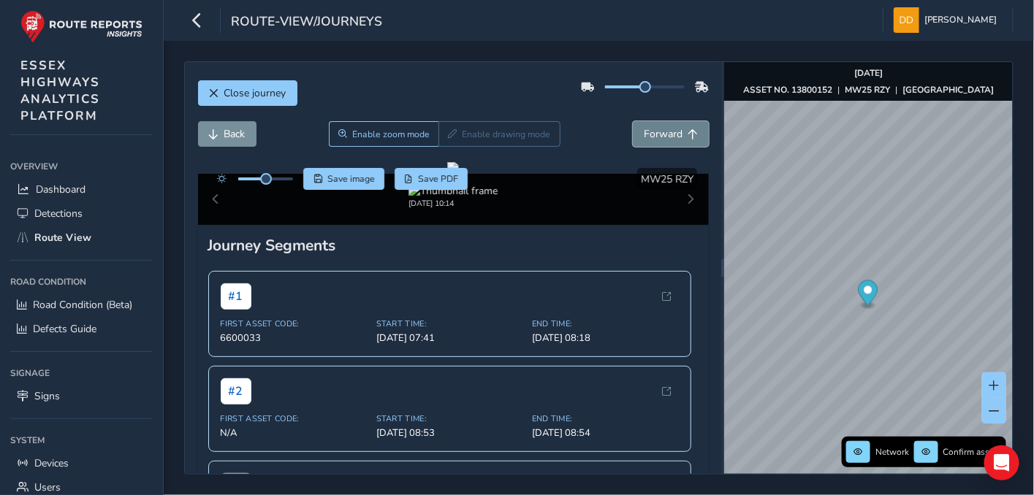
click at [687, 136] on span "Forward" at bounding box center [692, 134] width 10 height 10
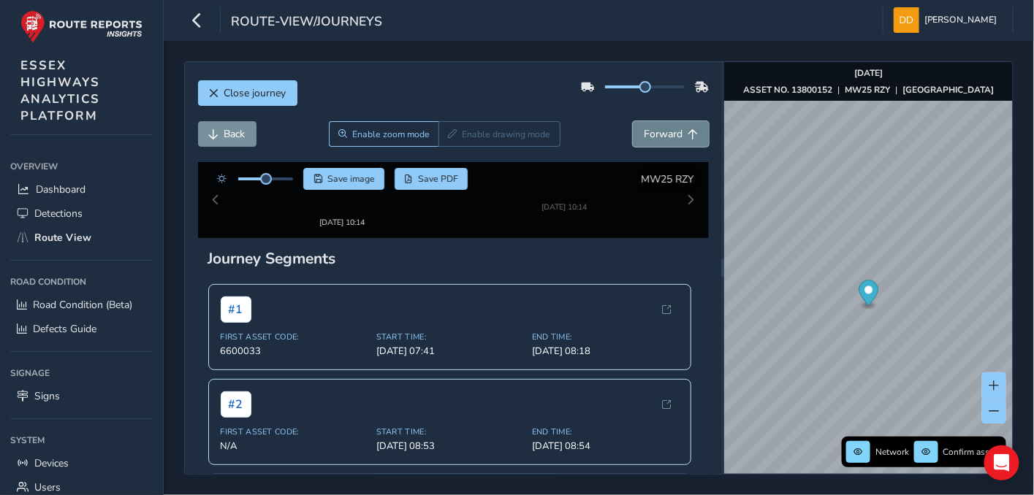
click at [687, 136] on span "Forward" at bounding box center [692, 134] width 10 height 10
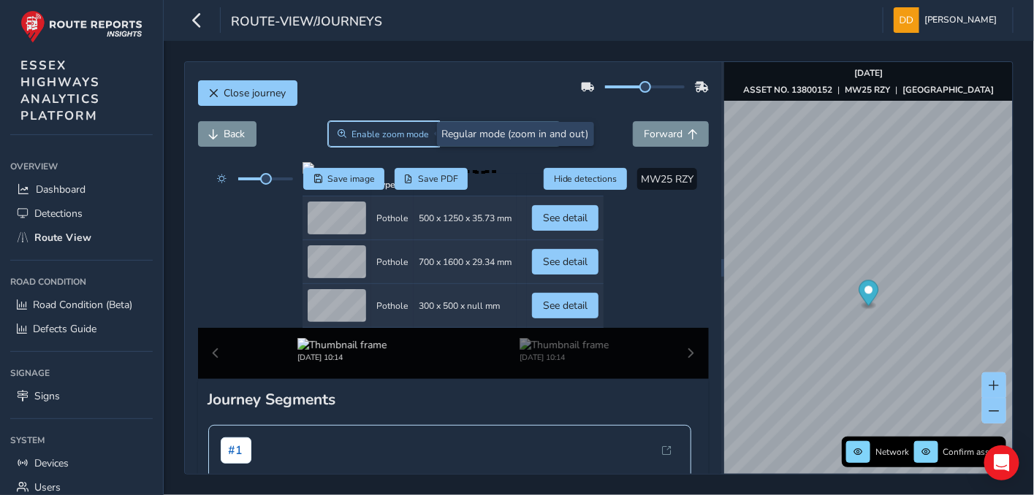
click at [381, 138] on span "Enable zoom mode" at bounding box center [389, 135] width 77 height 12
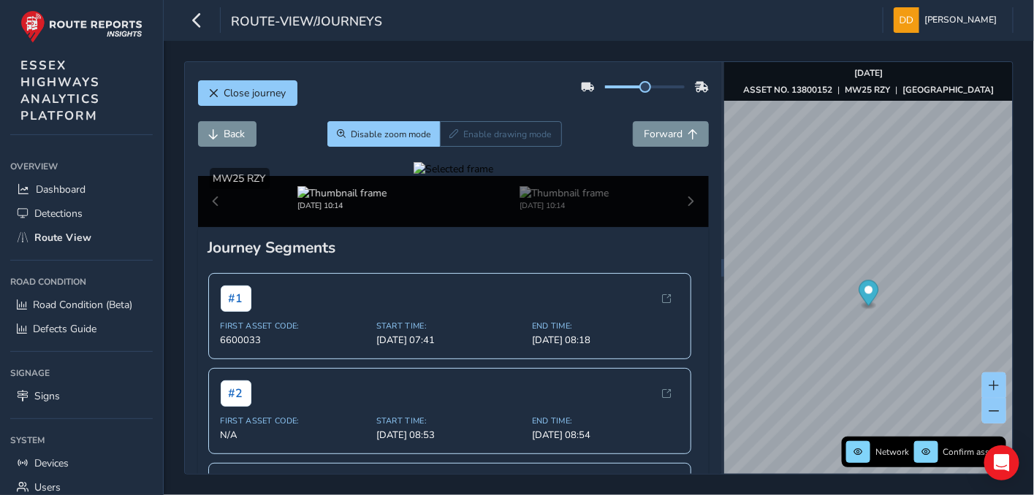
click at [483, 135] on div "Disable zoom mode Enable drawing mode" at bounding box center [444, 134] width 234 height 26
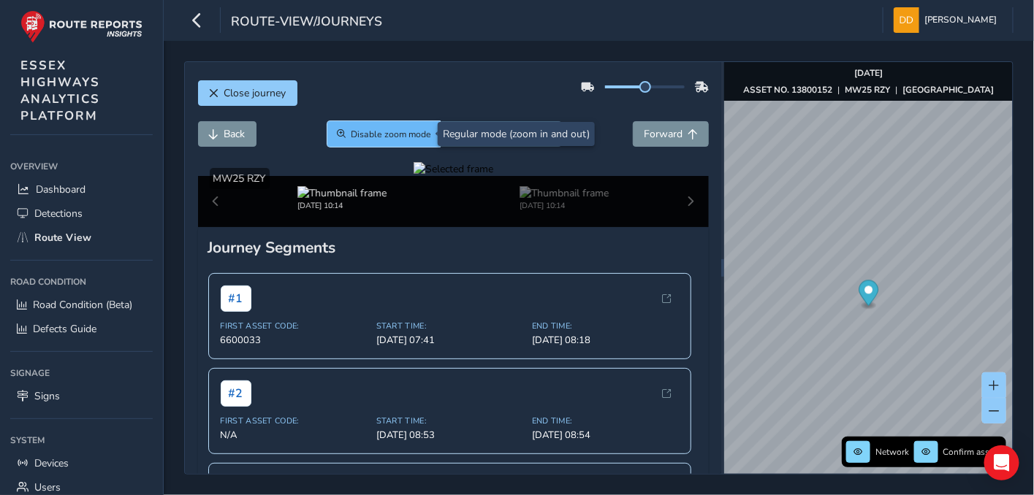
click at [388, 136] on span "Disable zoom mode" at bounding box center [391, 135] width 80 height 12
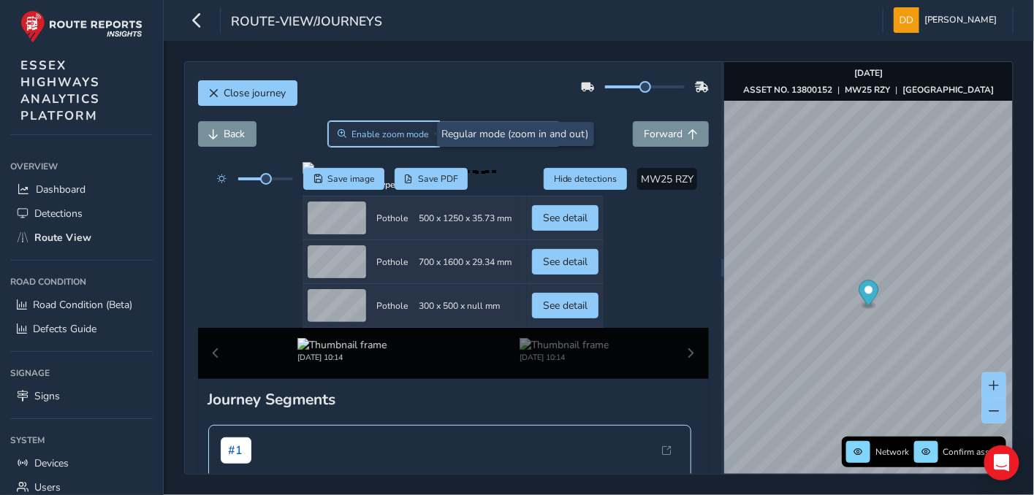
click at [388, 136] on span "Enable zoom mode" at bounding box center [389, 135] width 77 height 12
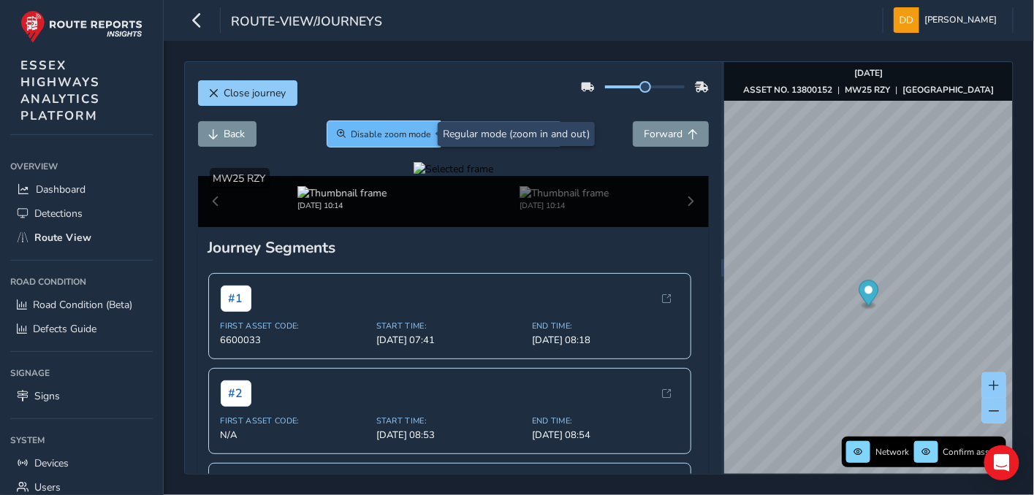
click at [397, 134] on span "Disable zoom mode" at bounding box center [391, 135] width 80 height 12
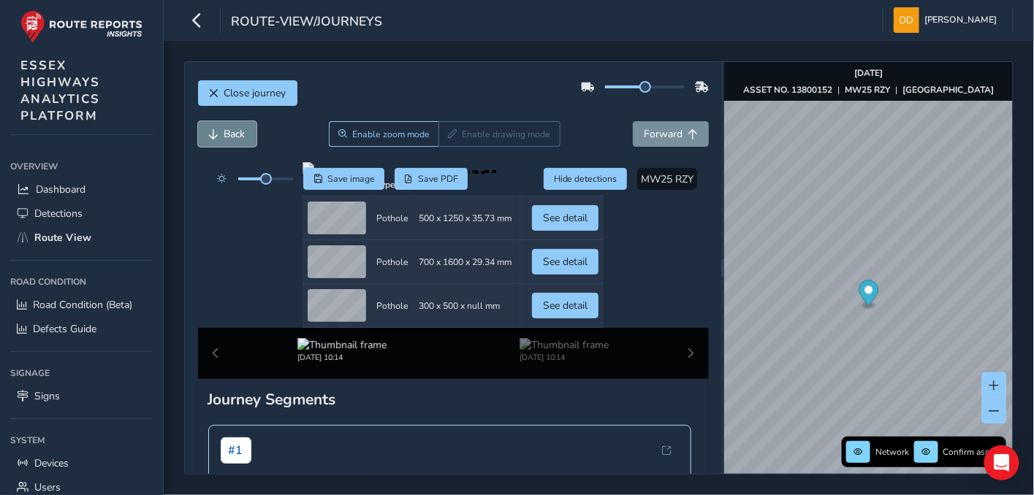
click at [231, 131] on span "Back" at bounding box center [234, 134] width 21 height 14
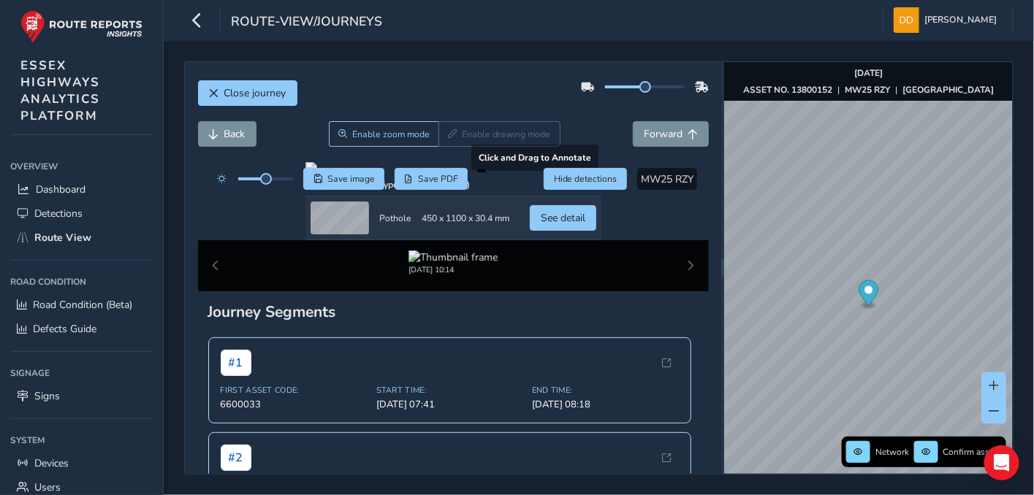
click at [450, 174] on div at bounding box center [453, 168] width 296 height 12
click at [646, 126] on button "Forward" at bounding box center [671, 134] width 76 height 26
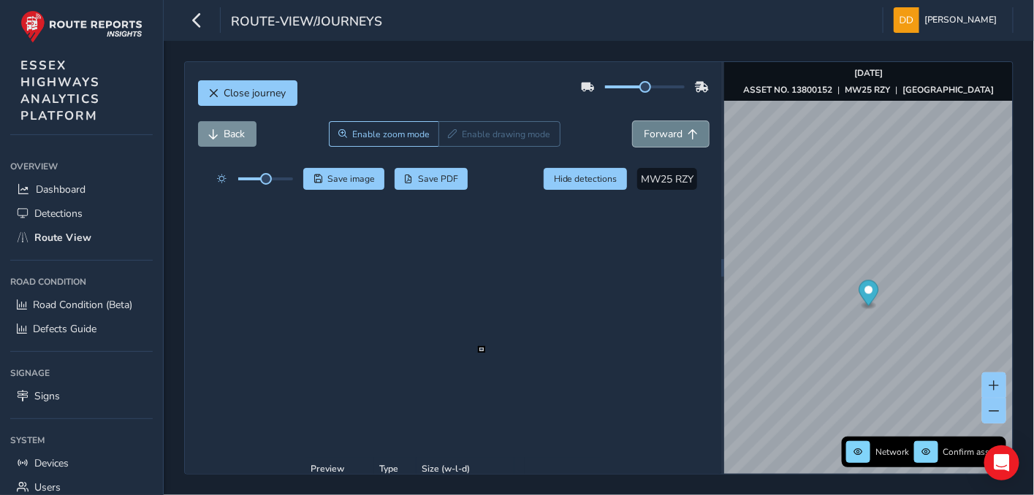
click at [645, 130] on span "Forward" at bounding box center [663, 134] width 39 height 14
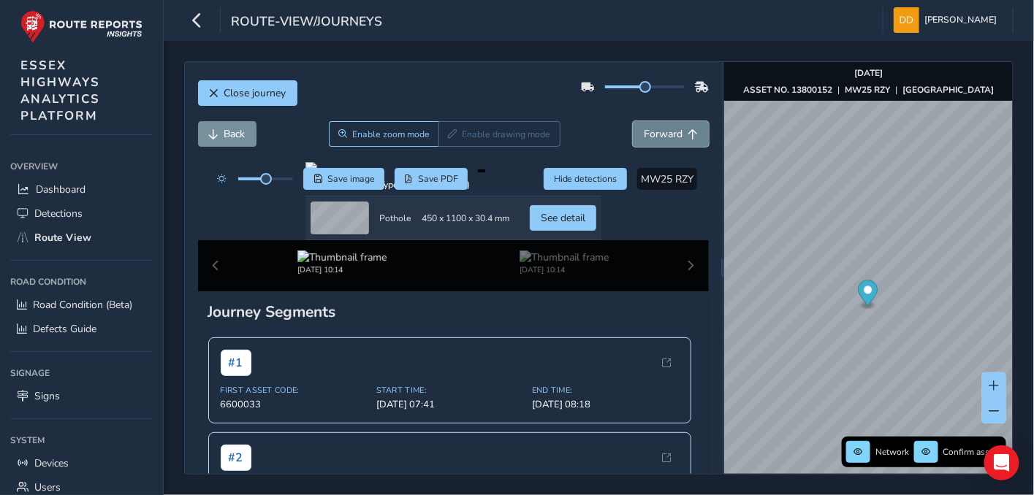
click at [645, 130] on span "Forward" at bounding box center [663, 134] width 39 height 14
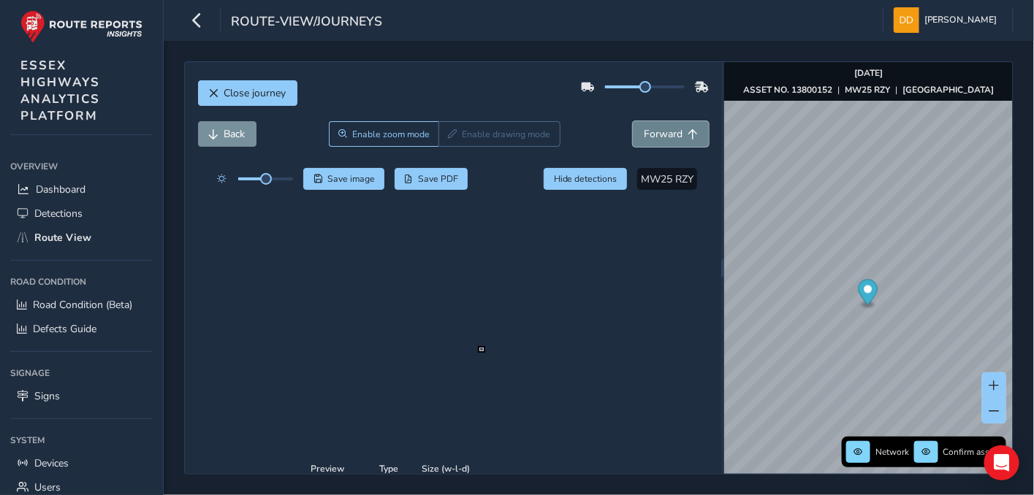
click at [645, 130] on span "Forward" at bounding box center [663, 134] width 39 height 14
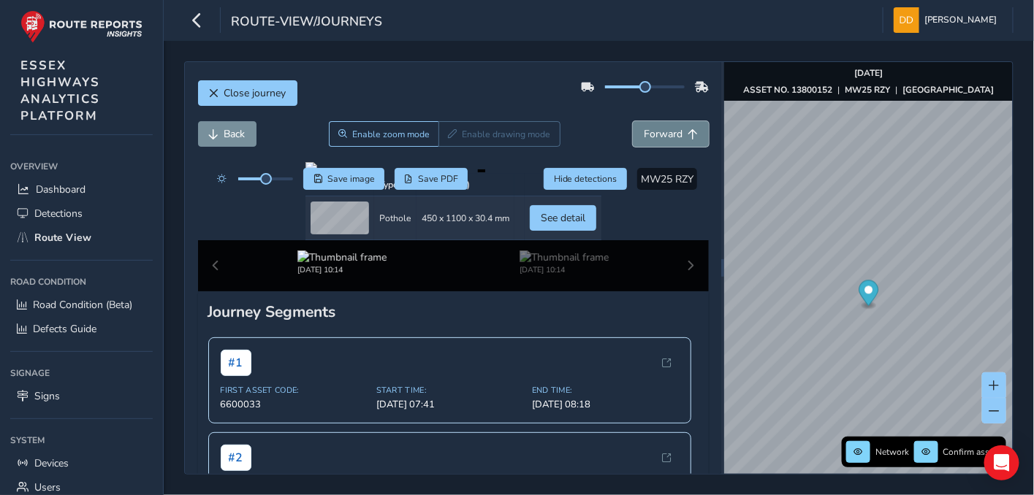
click at [645, 130] on span "Forward" at bounding box center [663, 134] width 39 height 14
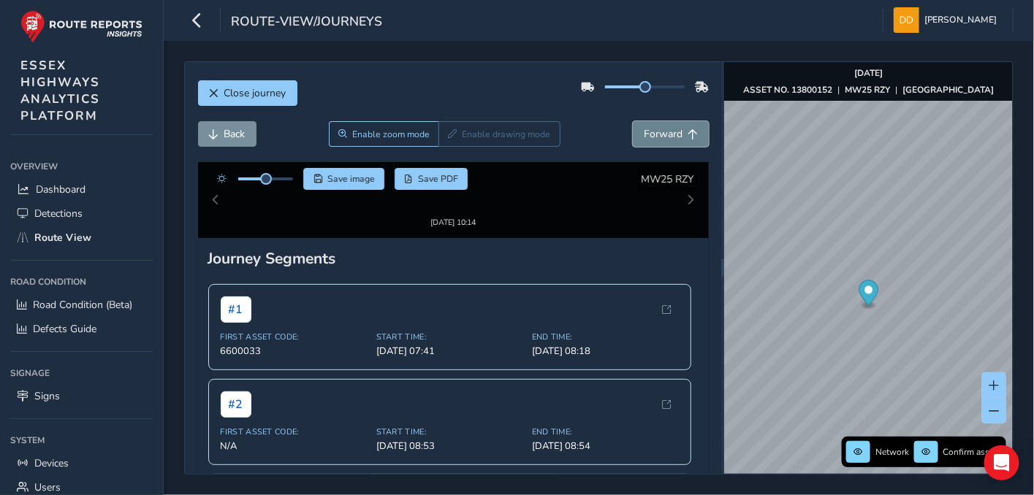
click at [645, 130] on span "Forward" at bounding box center [663, 134] width 39 height 14
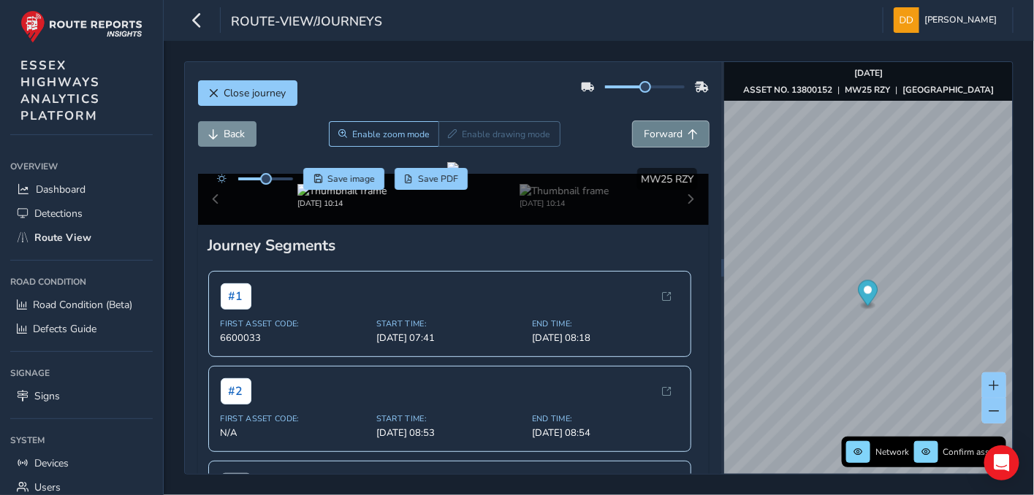
click at [645, 130] on span "Forward" at bounding box center [663, 134] width 39 height 14
click at [644, 130] on span "Forward" at bounding box center [663, 134] width 39 height 14
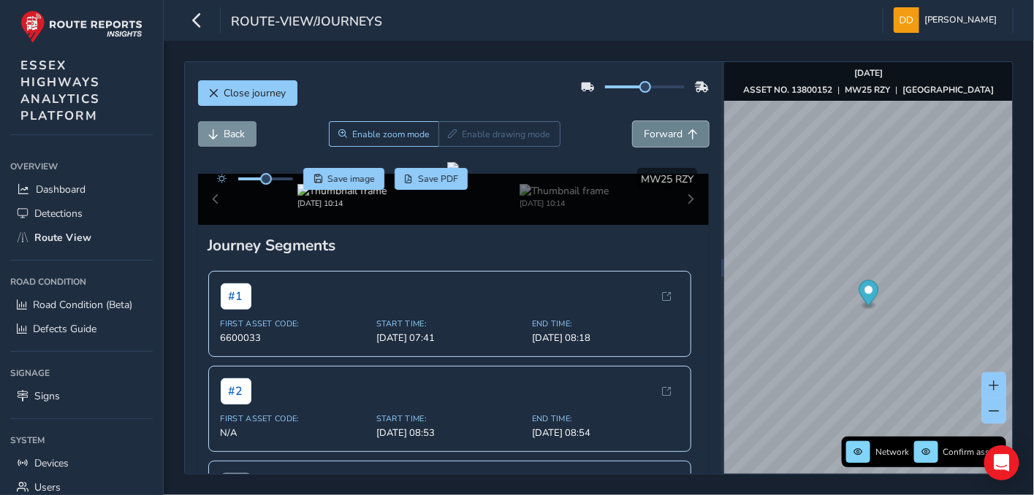
click at [644, 130] on span "Forward" at bounding box center [663, 134] width 39 height 14
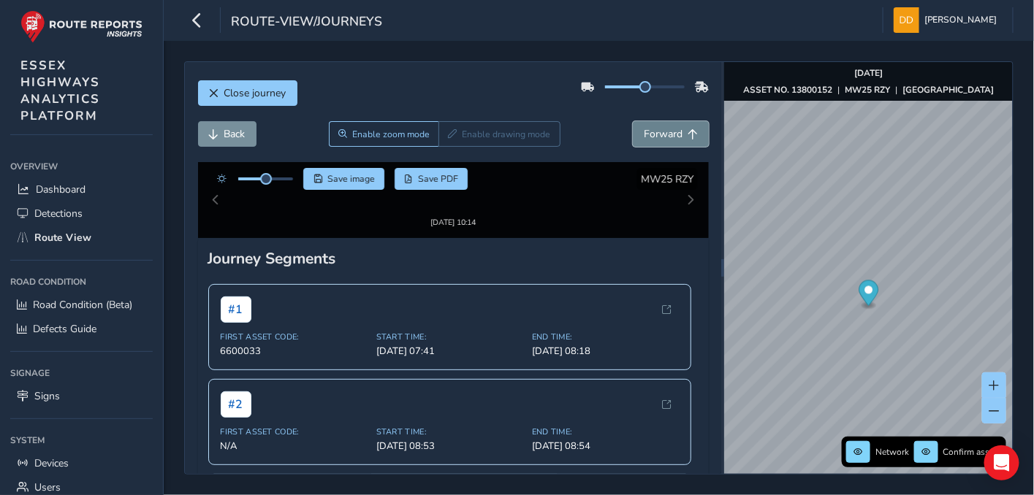
click at [644, 130] on span "Forward" at bounding box center [663, 134] width 39 height 14
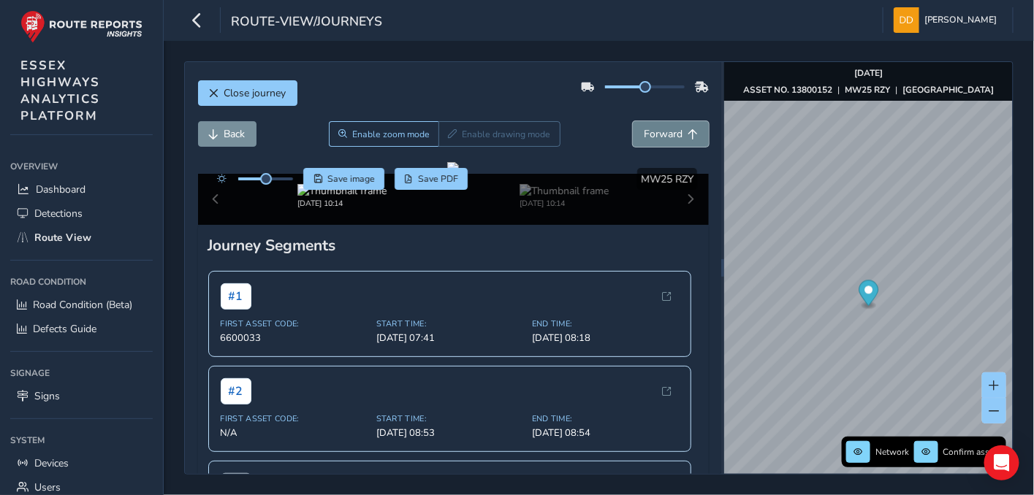
click at [644, 130] on span "Forward" at bounding box center [663, 134] width 39 height 14
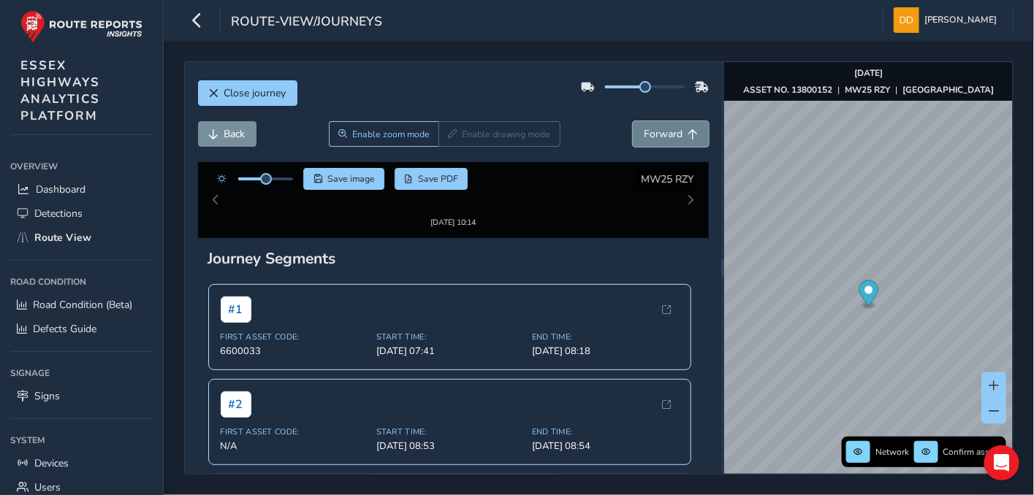
click at [644, 130] on span "Forward" at bounding box center [663, 134] width 39 height 14
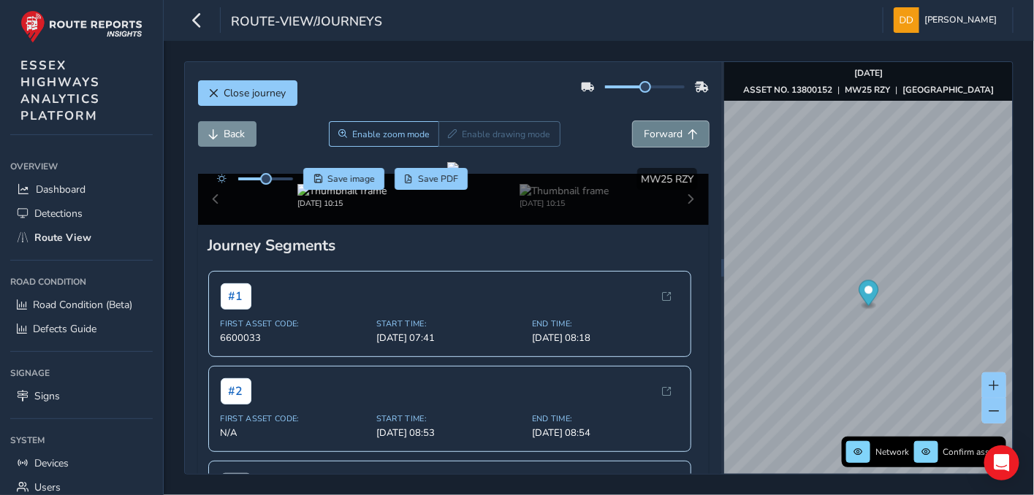
click at [644, 130] on span "Forward" at bounding box center [663, 134] width 39 height 14
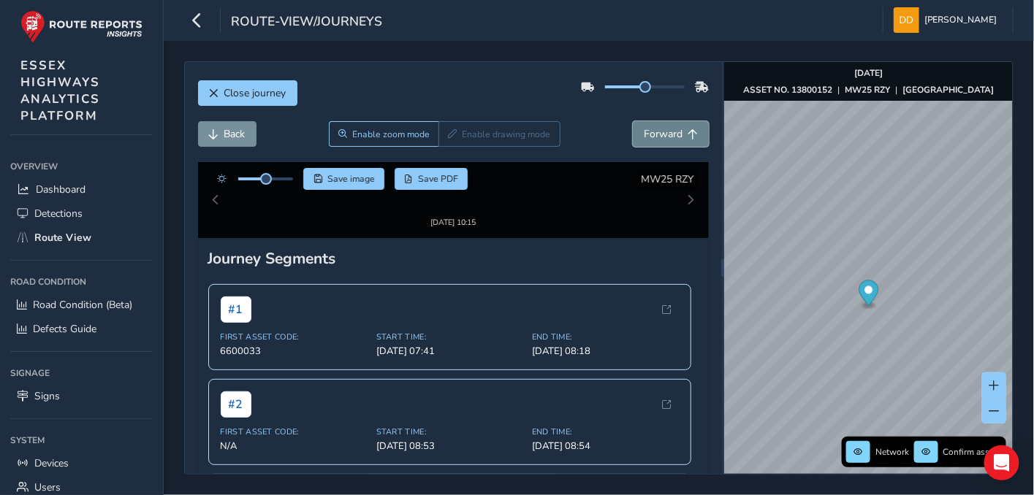
click at [644, 130] on span "Forward" at bounding box center [663, 134] width 39 height 14
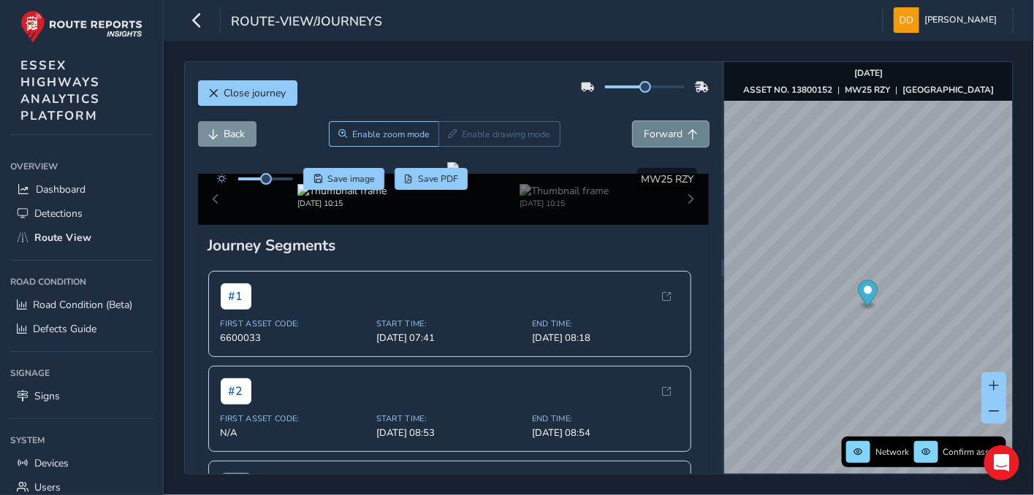
click at [644, 130] on span "Forward" at bounding box center [663, 134] width 39 height 14
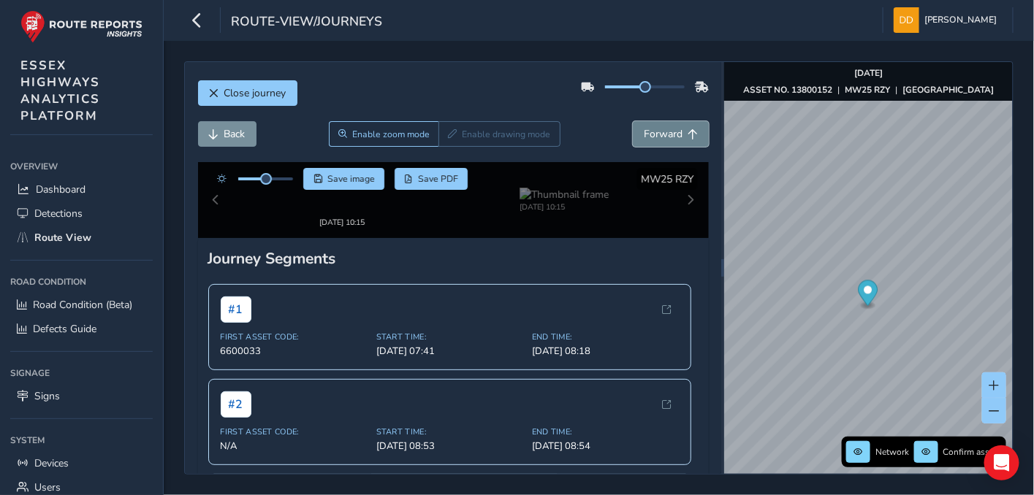
click at [644, 130] on span "Forward" at bounding box center [663, 134] width 39 height 14
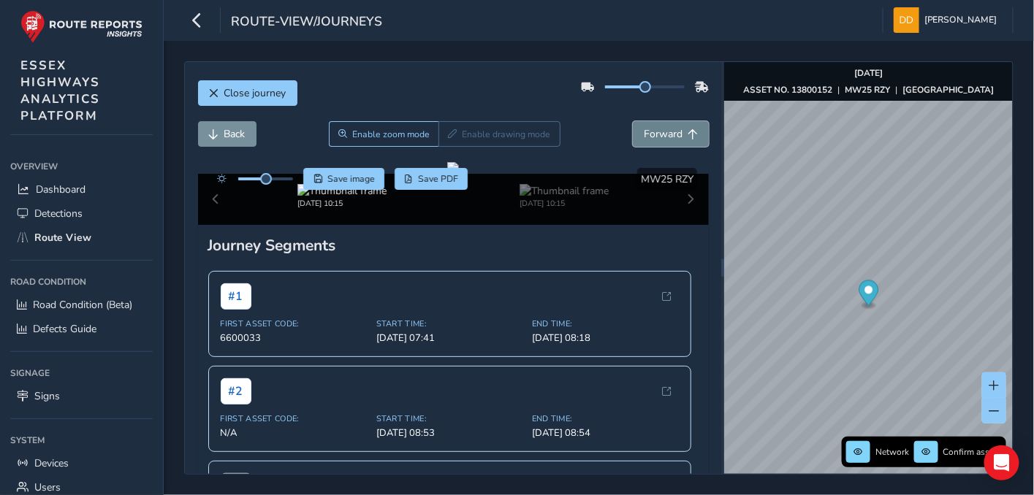
click at [644, 130] on span "Forward" at bounding box center [663, 134] width 39 height 14
click at [222, 135] on button "Back" at bounding box center [227, 134] width 58 height 26
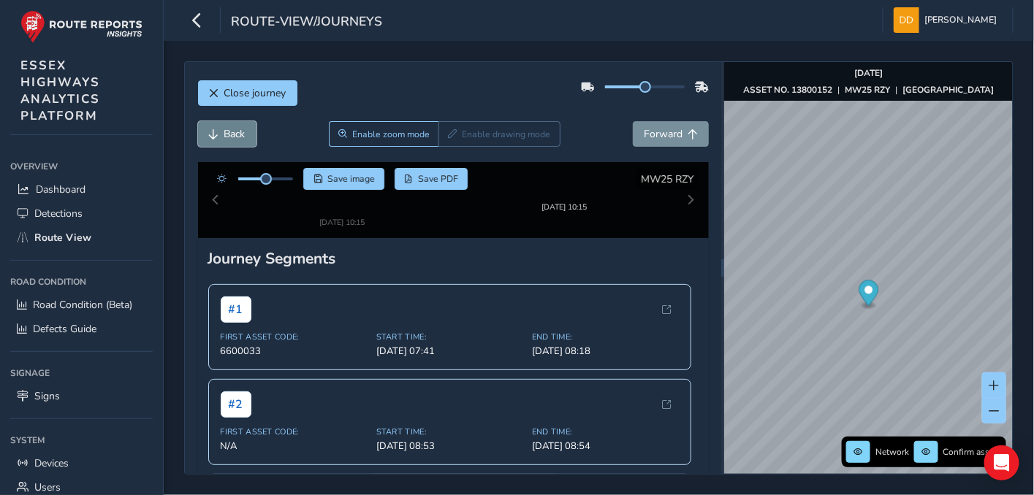
click at [222, 135] on button "Back" at bounding box center [227, 134] width 58 height 26
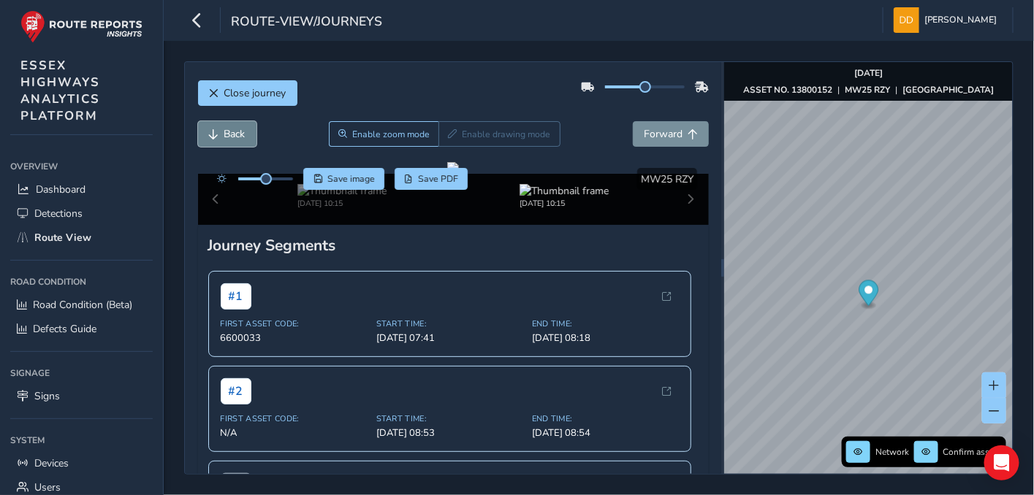
click at [222, 135] on button "Back" at bounding box center [227, 134] width 58 height 26
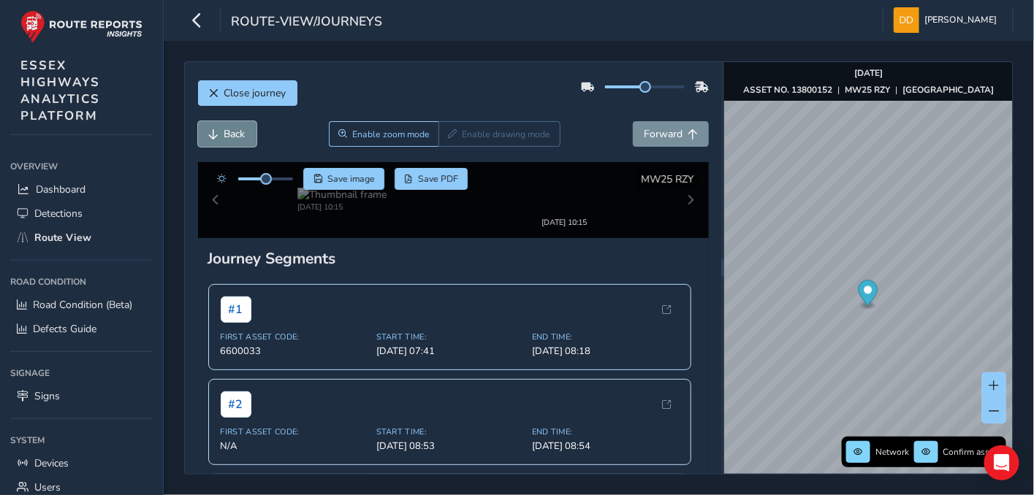
click at [222, 135] on button "Back" at bounding box center [227, 134] width 58 height 26
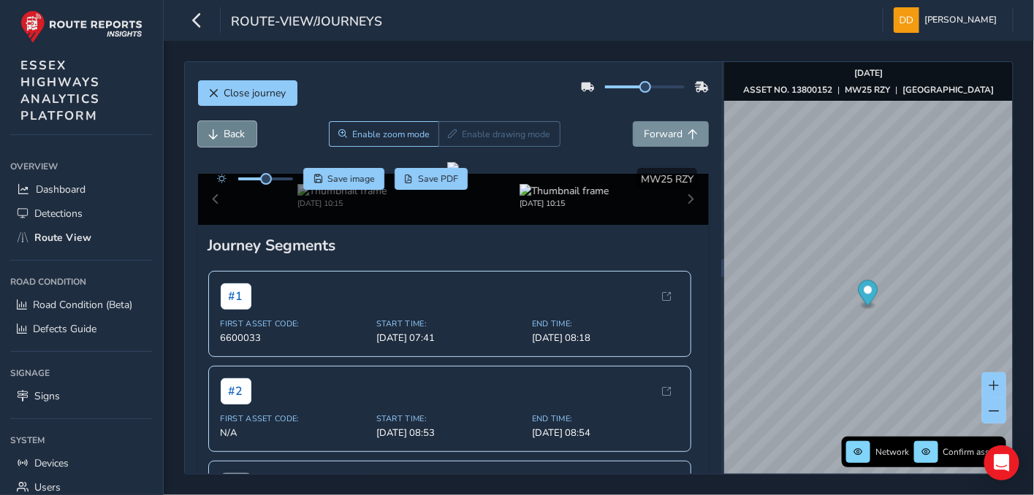
click at [222, 135] on button "Back" at bounding box center [227, 134] width 58 height 26
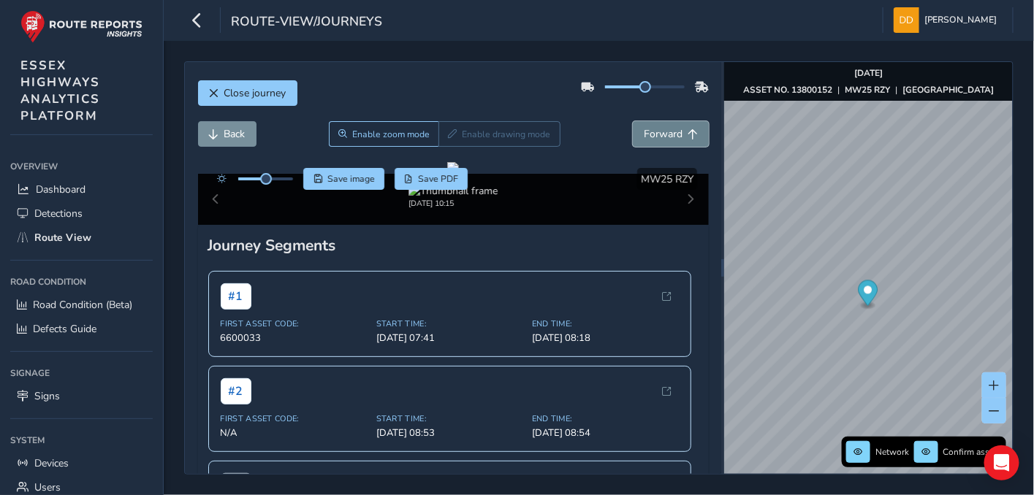
click at [648, 138] on span "Forward" at bounding box center [663, 134] width 39 height 14
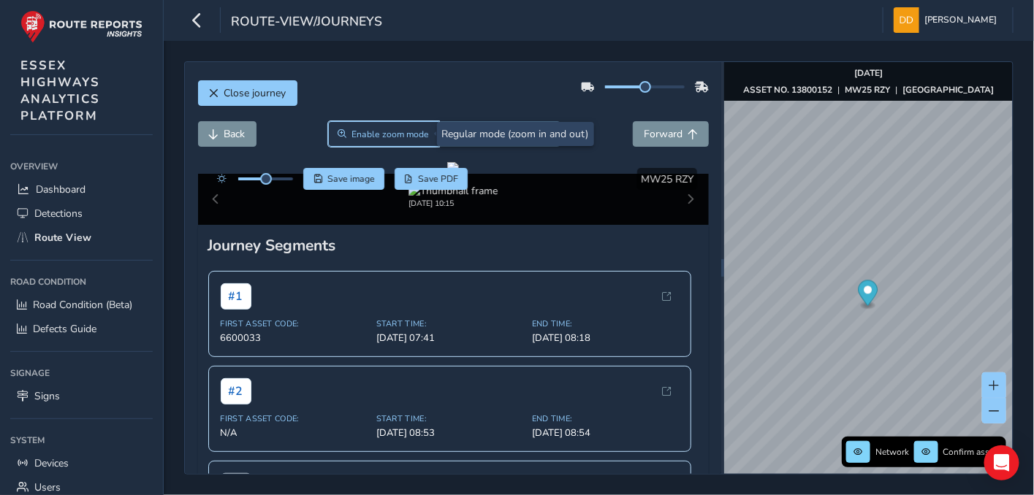
click at [385, 131] on span "Enable zoom mode" at bounding box center [389, 135] width 77 height 12
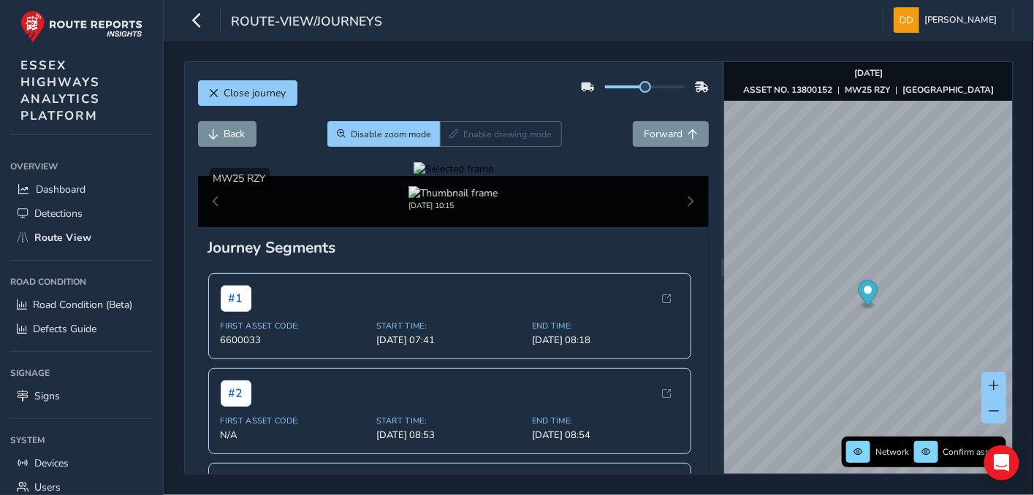
click at [413, 176] on div at bounding box center [453, 169] width 80 height 14
click at [456, 351] on img at bounding box center [638, 149] width 2104 height 1183
